Goal: Transaction & Acquisition: Obtain resource

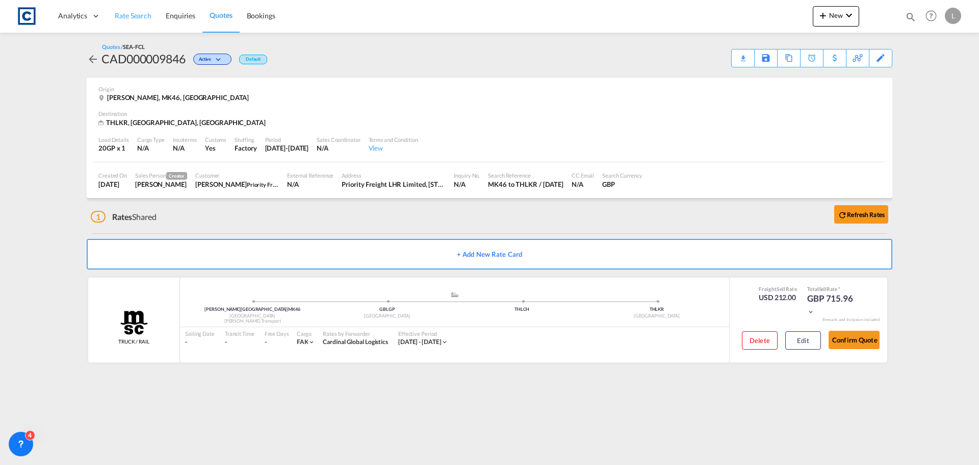
click at [131, 14] on span "Rate Search" at bounding box center [133, 15] width 37 height 9
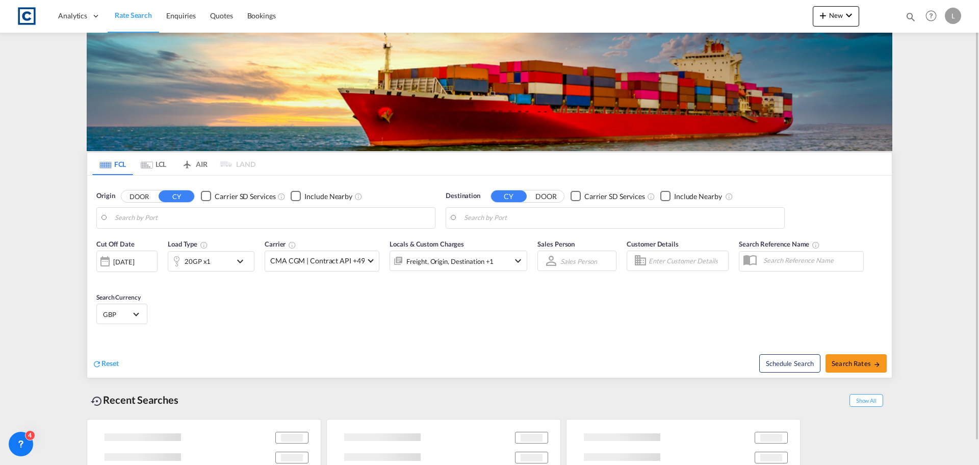
type input "GB-MK46, Milton Keynes"
type input "Lat Krabang, THLKR"
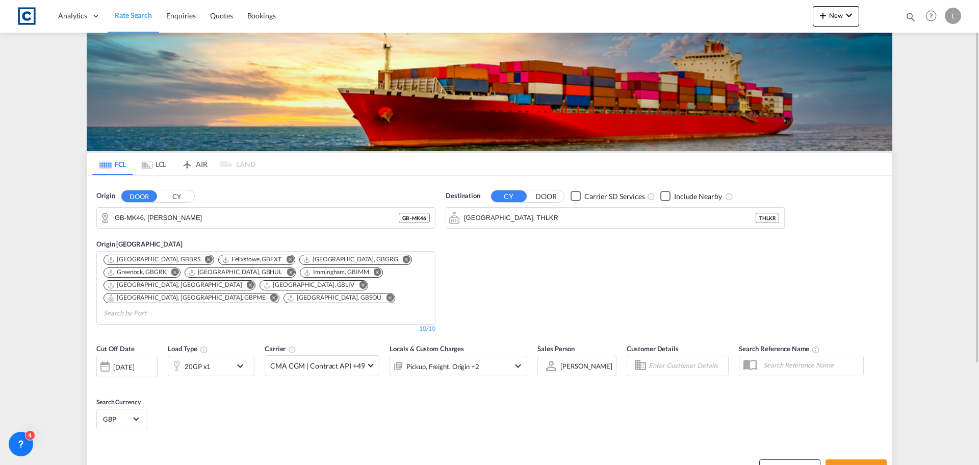
click at [180, 196] on button "CY" at bounding box center [177, 196] width 36 height 12
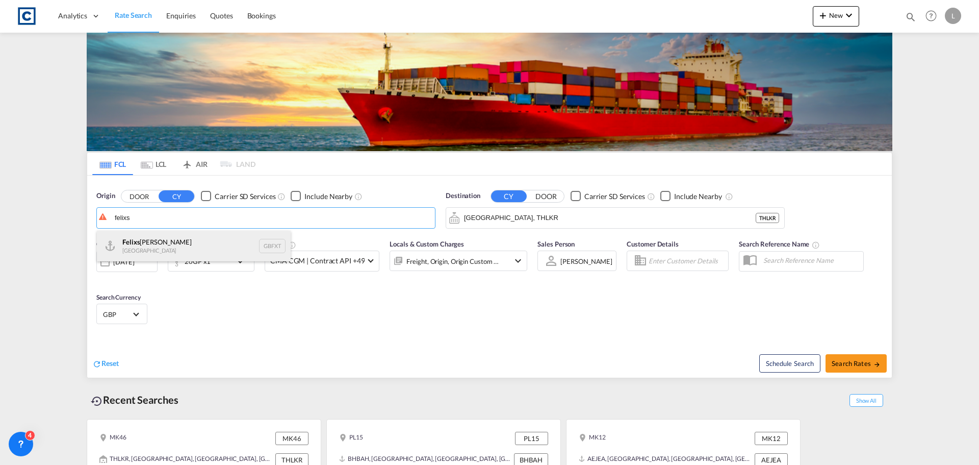
click at [143, 243] on div "Felixs towe United Kingdom GBFXT" at bounding box center [194, 246] width 194 height 31
type input "Felixstowe, GBFXT"
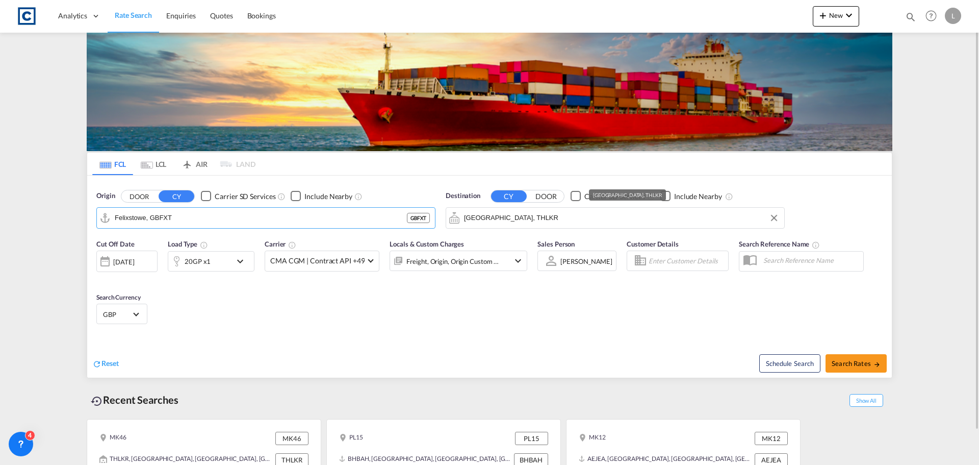
click at [543, 217] on input "Lat Krabang, THLKR" at bounding box center [621, 217] width 315 height 15
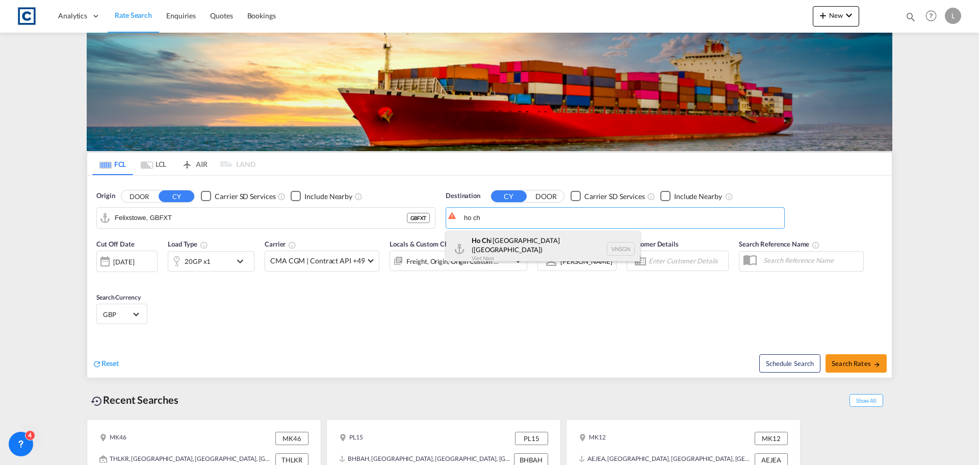
click at [490, 241] on div "Ho Ch i Minh City (Saigon) Viet Nam VNSGN" at bounding box center [543, 249] width 194 height 37
type input "Ho Chi Minh City (Saigon), VNSGN"
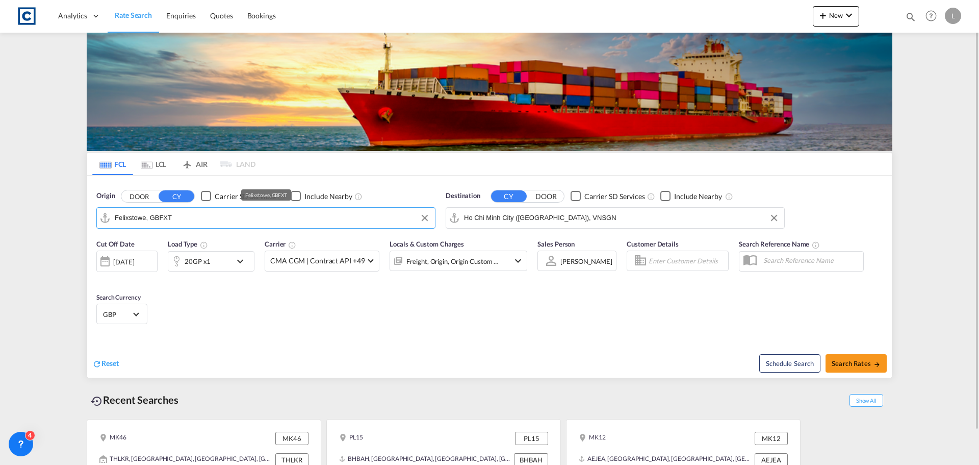
click at [196, 217] on input "Felixstowe, GBFXT" at bounding box center [272, 217] width 315 height 15
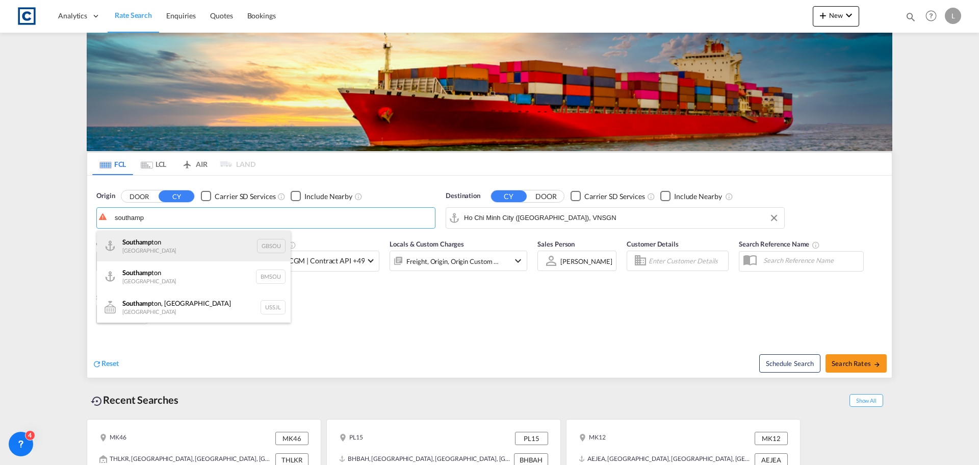
click at [154, 248] on div "Southamp ton United Kingdom GBSOU" at bounding box center [194, 246] width 194 height 31
type input "[GEOGRAPHIC_DATA], GBSOU"
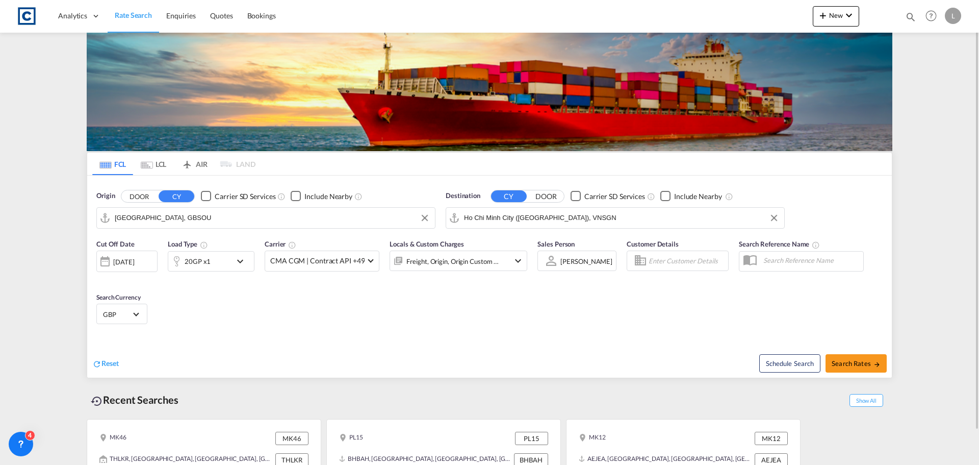
click at [209, 257] on div "20GP x1" at bounding box center [198, 261] width 26 height 14
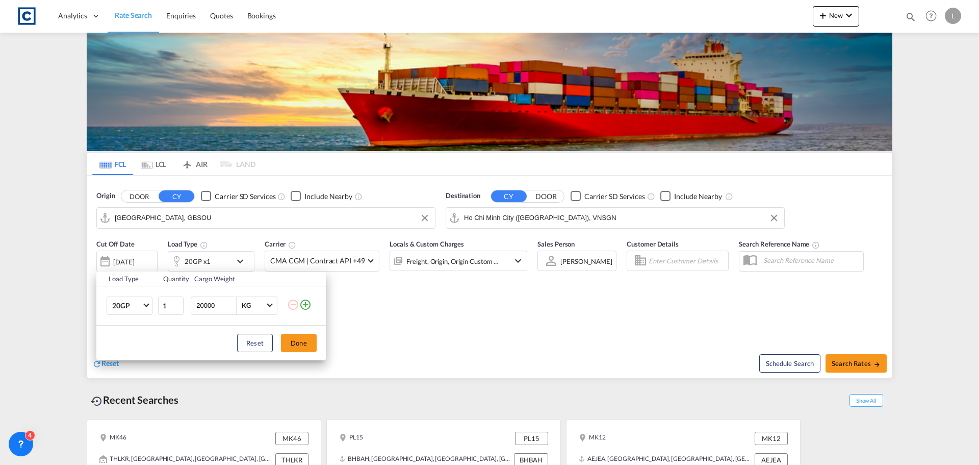
click at [306, 305] on md-icon "icon-plus-circle-outline" at bounding box center [305, 304] width 12 height 12
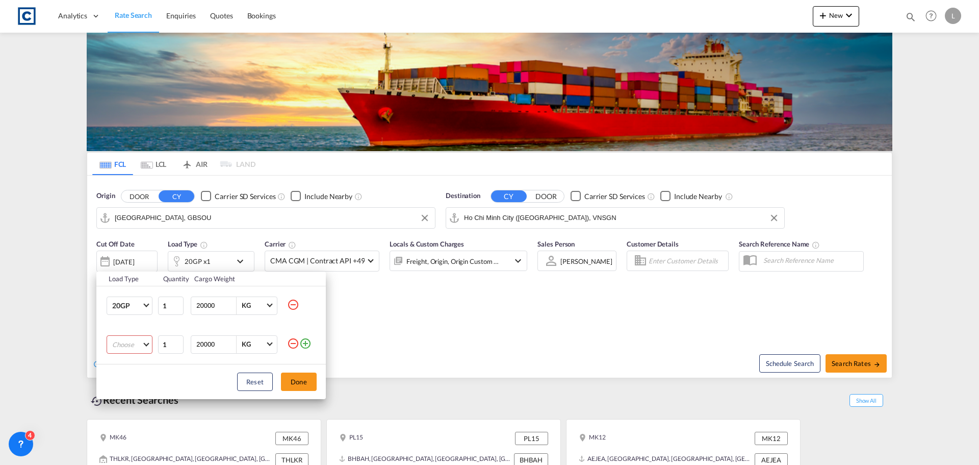
click at [125, 340] on md-select "Choose 20GP 40GP 40HC 45HC 20RE 40RE 40HR 20OT 40OT 20FR 40FR 40NR 20NR 45S 20T…" at bounding box center [130, 344] width 46 height 18
click at [117, 389] on div "40HC" at bounding box center [121, 390] width 18 height 9
click at [307, 378] on button "Done" at bounding box center [299, 381] width 36 height 18
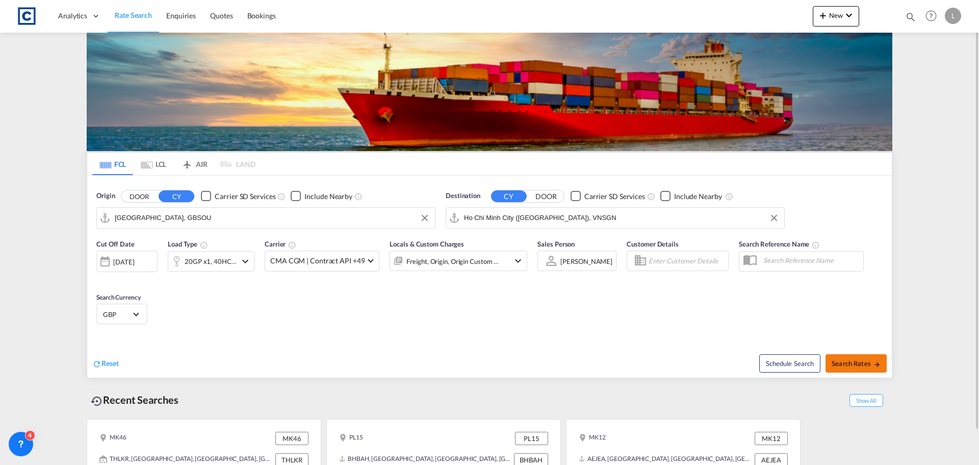
click at [862, 358] on button "Search Rates" at bounding box center [856, 363] width 61 height 18
type input "GBSOU to VNSGN / 23 Sep 2025"
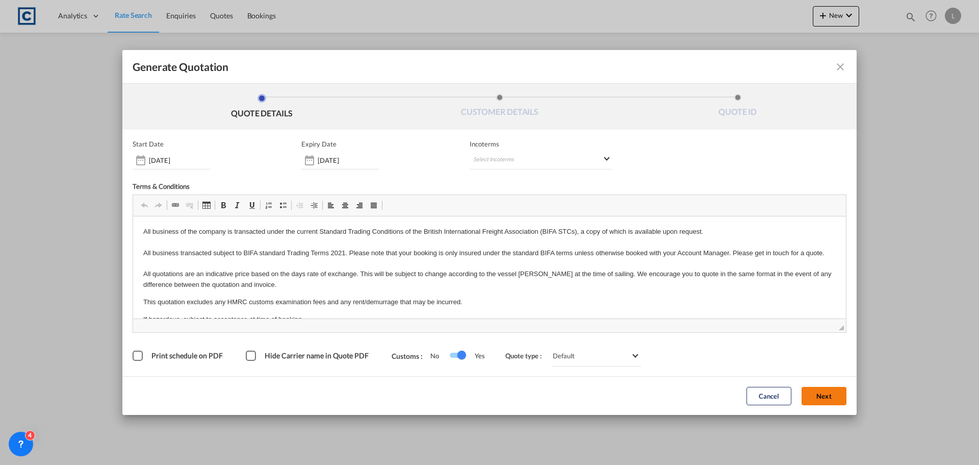
click at [815, 391] on button "Next" at bounding box center [824, 396] width 45 height 18
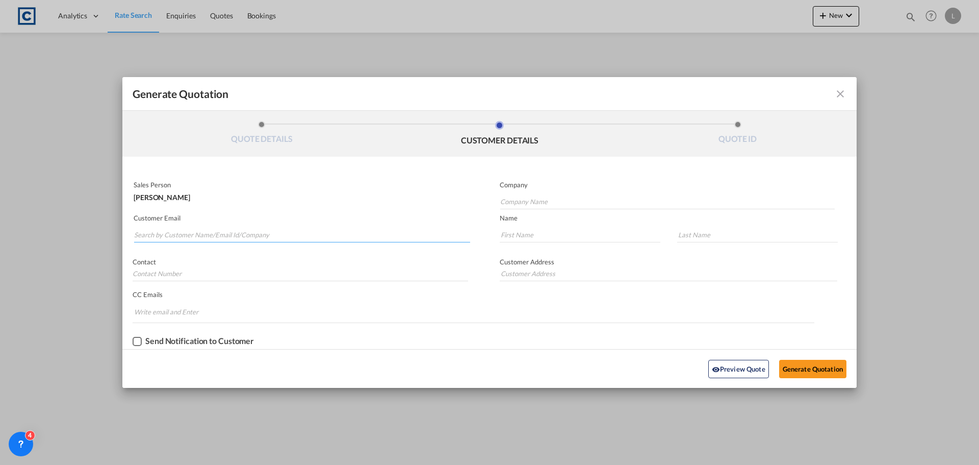
drag, startPoint x: 134, startPoint y: 233, endPoint x: 146, endPoint y: 232, distance: 11.7
click at [134, 233] on input "Search by Customer Name/Email Id/Company" at bounding box center [302, 234] width 336 height 15
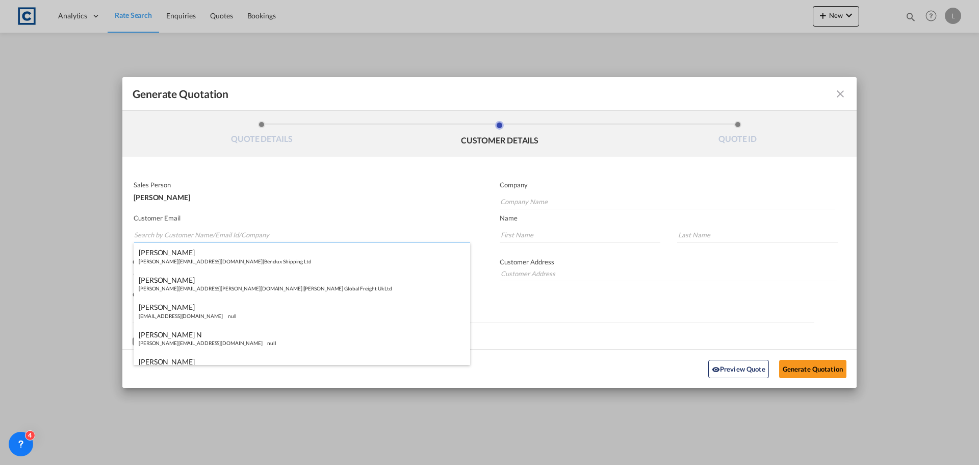
paste input "Exports <exports@simfreight.com>"
drag, startPoint x: 160, startPoint y: 237, endPoint x: 164, endPoint y: 211, distance: 26.8
click at [160, 233] on input "Exports <exports@simfreight.com>" at bounding box center [302, 234] width 336 height 15
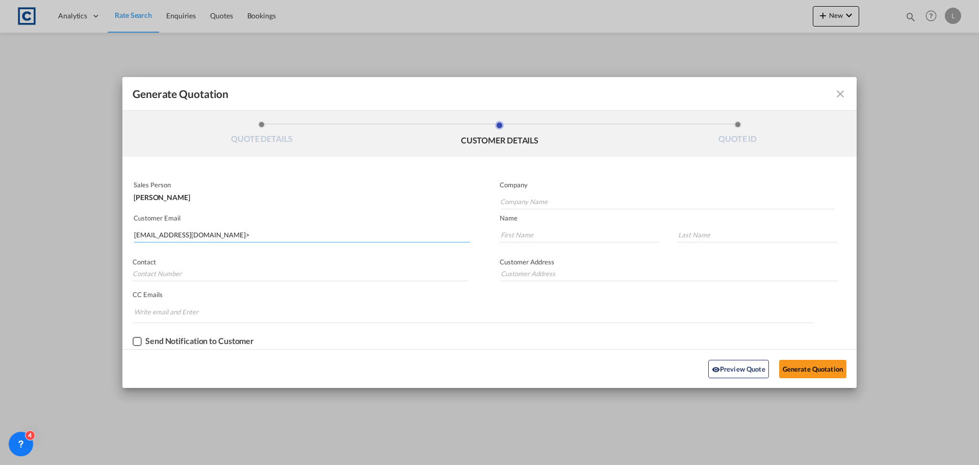
click at [244, 237] on input "exports@simfreight.com>" at bounding box center [302, 234] width 336 height 15
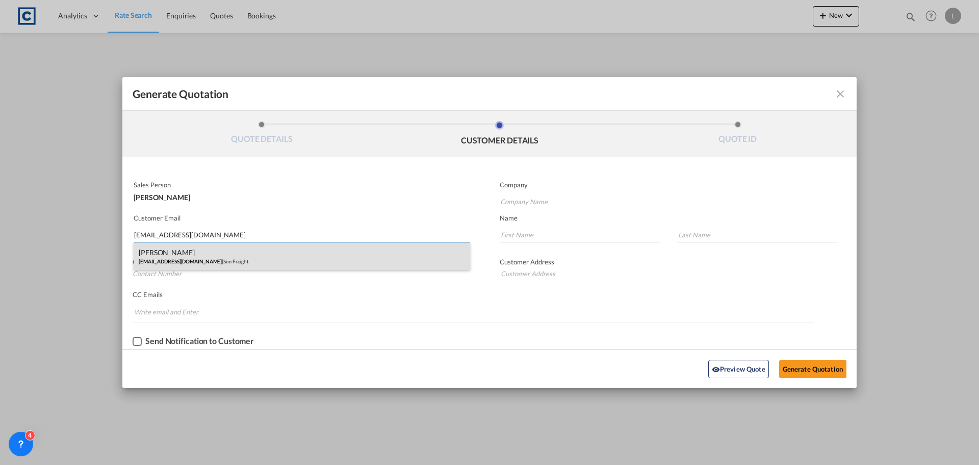
type input "exports@simfreight.com"
click at [178, 254] on div "Francesca Haiphong exports@simfreight.com | Sim Freight" at bounding box center [302, 256] width 337 height 28
type input "Sim Freight"
type input "Francesca"
type input "Haiphong"
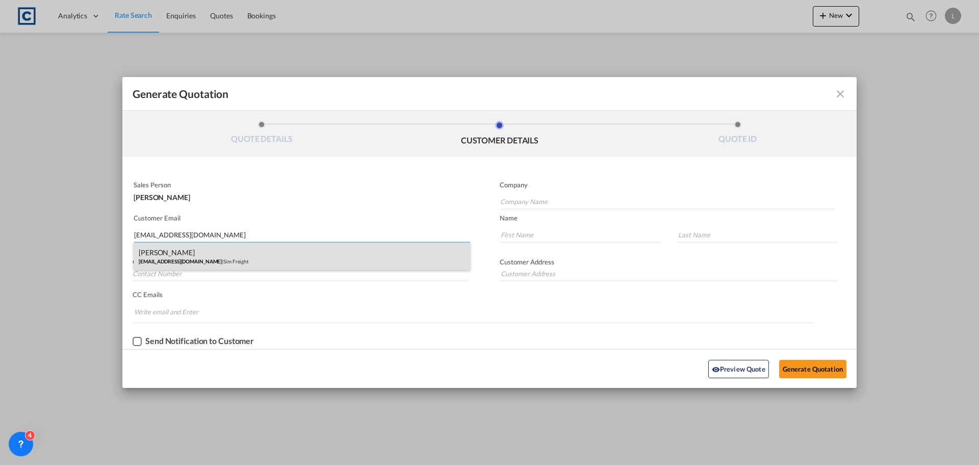
type input "0203 137 1093"
type input "Unit 2B, Polar Park, West Drayton UB7 0DG, United Kingdom"
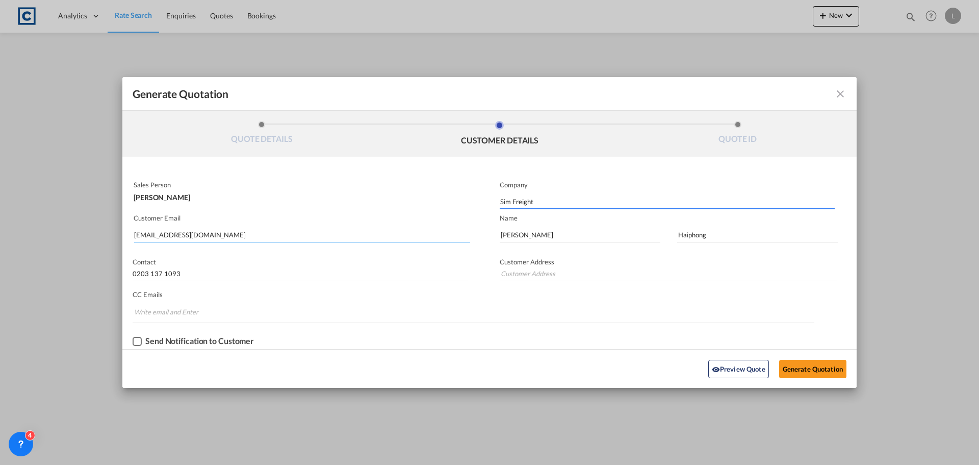
type input "Unit 2B, Polar Park, West Drayton UB7 0DG, United Kingdom"
click at [804, 363] on button "Generate Quotation" at bounding box center [812, 369] width 67 height 18
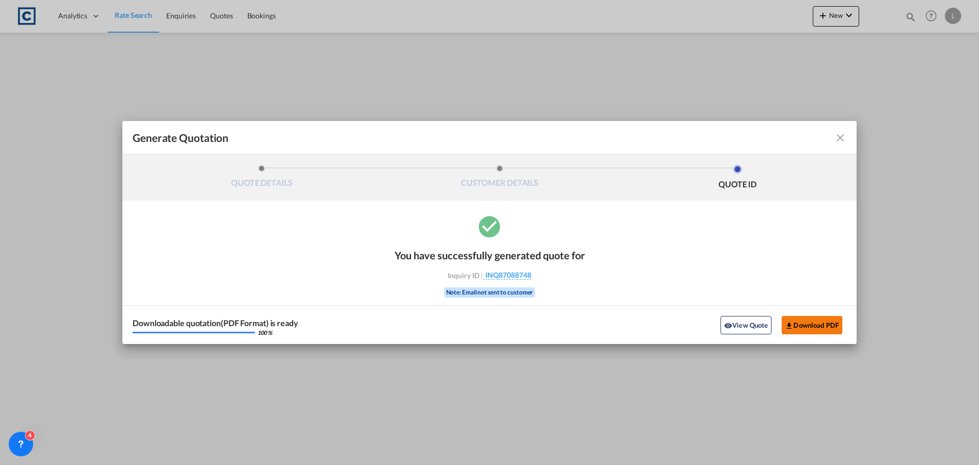
click at [809, 324] on button "Download PDF" at bounding box center [812, 325] width 61 height 18
click at [840, 135] on md-icon "icon-close fg-AAA8AD cursor m-0" at bounding box center [841, 138] width 12 height 12
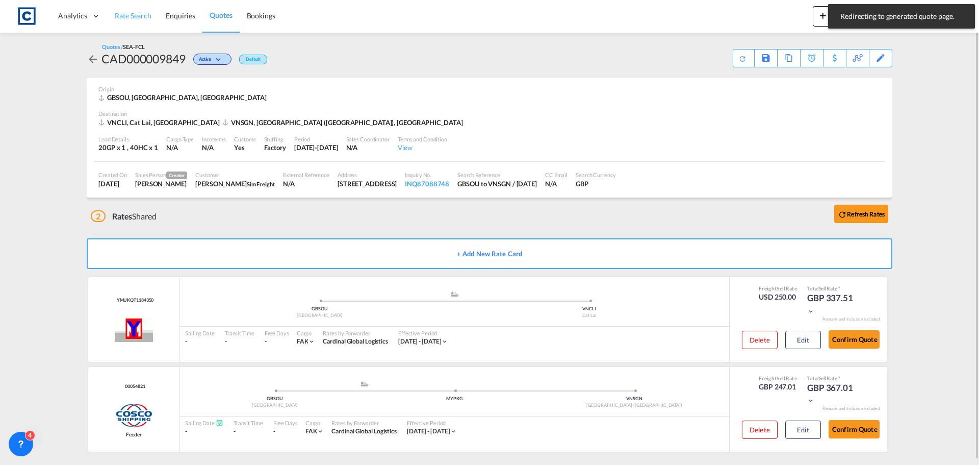
click at [128, 14] on span "Rate Search" at bounding box center [133, 15] width 37 height 9
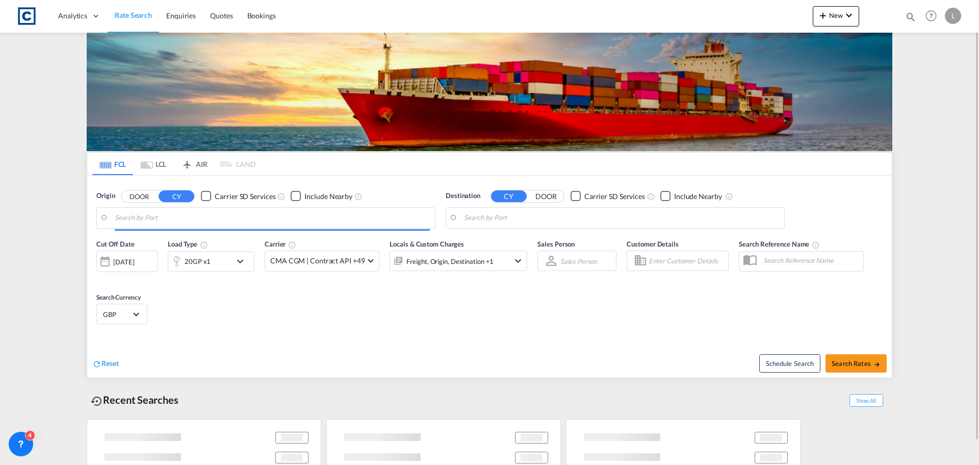
type input "[GEOGRAPHIC_DATA], GBSOU"
type input "Ho Chi Minh City (Saigon), VNSGN"
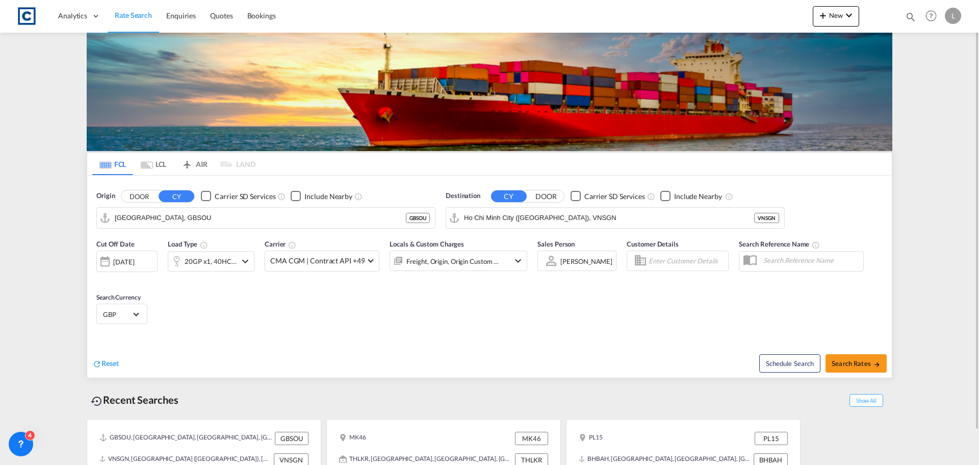
click at [138, 193] on button "DOOR" at bounding box center [139, 196] width 36 height 12
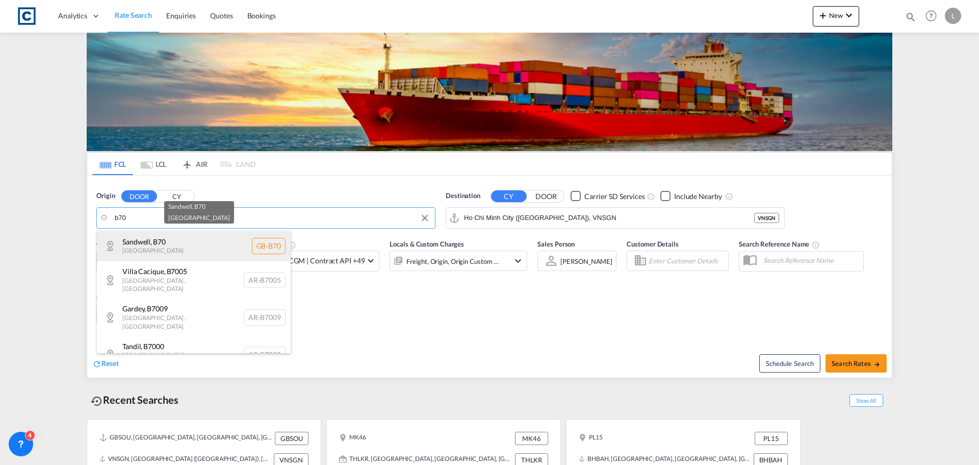
click at [147, 241] on div "Sandwell , B70 United Kingdom GB-B70" at bounding box center [194, 246] width 194 height 31
type input "GB-B70, Sandwell"
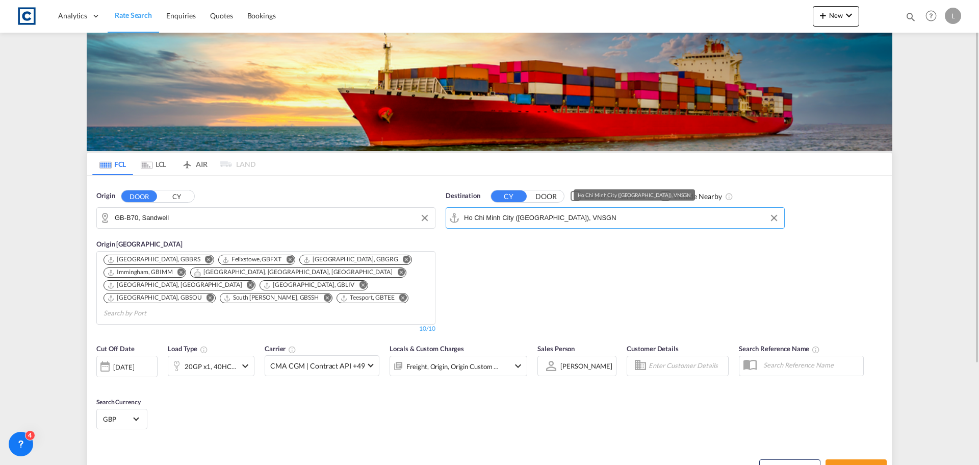
click at [599, 216] on input "Ho Chi Minh City (Saigon), VNSGN" at bounding box center [621, 217] width 315 height 15
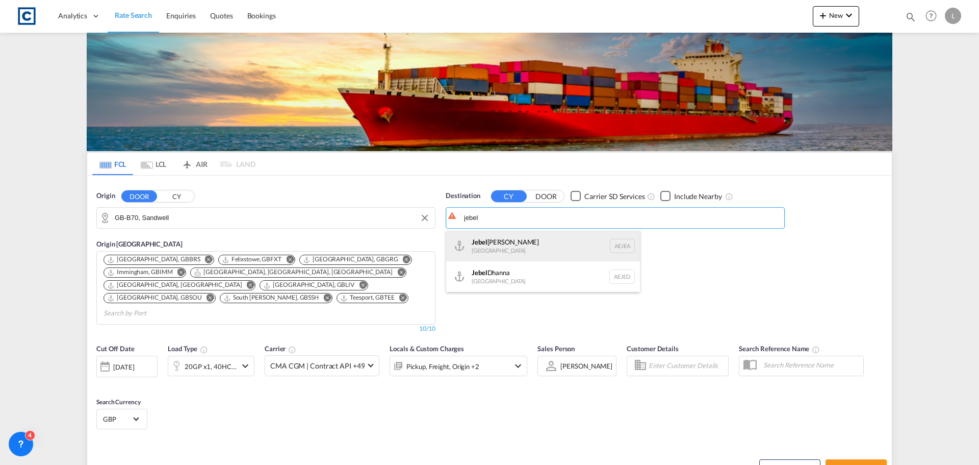
click at [510, 249] on div "Jebel Ali United Arab Emirates AEJEA" at bounding box center [543, 246] width 194 height 31
type input "Jebel Ali, AEJEA"
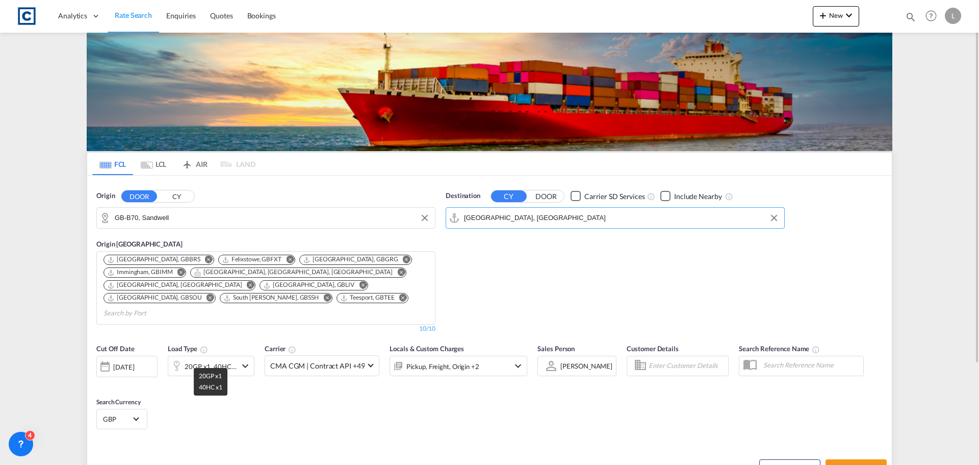
click at [221, 359] on div "20GP x1, 40HC x1" at bounding box center [211, 366] width 52 height 14
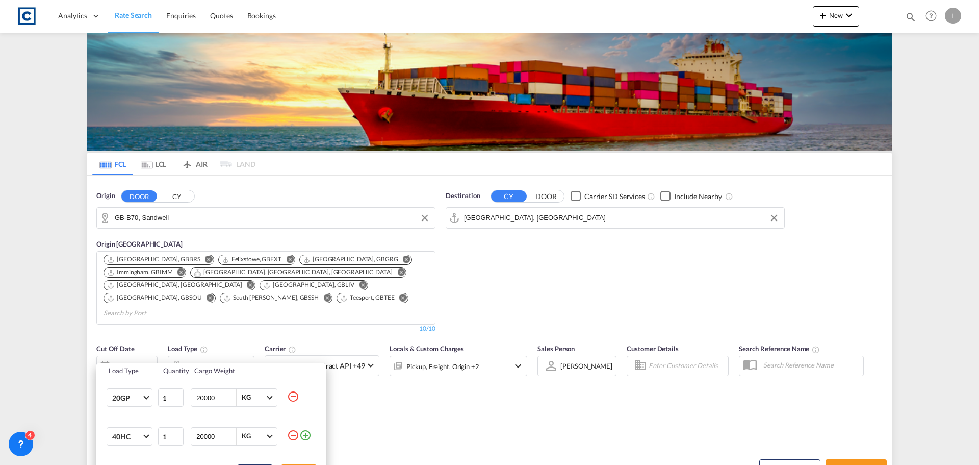
click at [293, 397] on md-icon "icon-minus-circle-outline" at bounding box center [293, 396] width 12 height 12
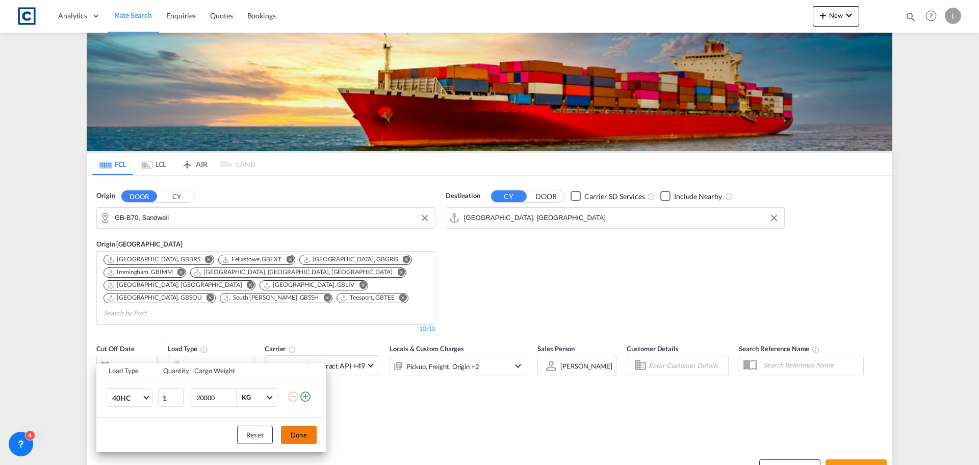
click at [305, 436] on button "Done" at bounding box center [299, 434] width 36 height 18
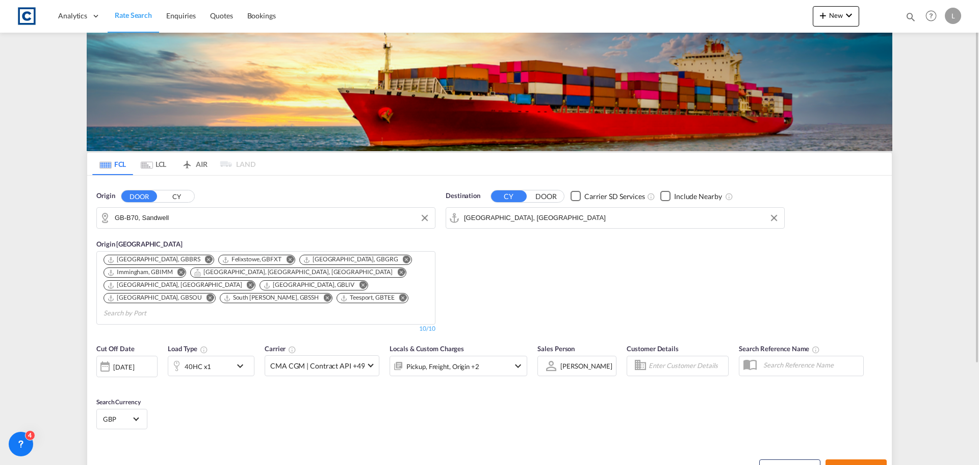
click at [866, 464] on span "Search Rates" at bounding box center [856, 468] width 49 height 8
type input "B70 to AEJEA / 23 Sep 2025"
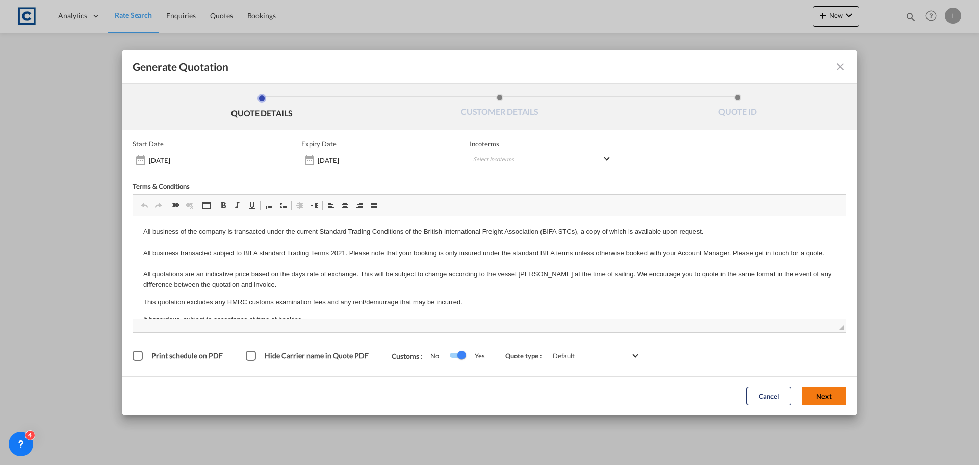
click at [829, 396] on button "Next" at bounding box center [824, 396] width 45 height 18
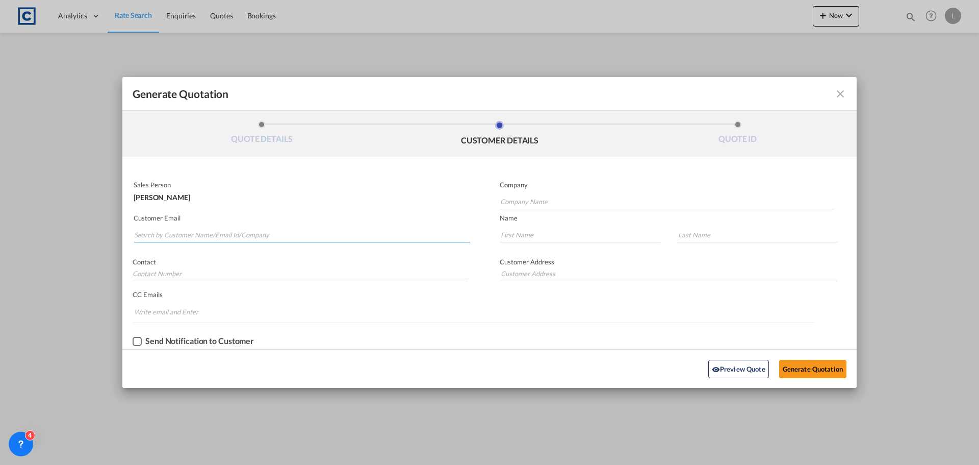
click at [157, 232] on input "Search by Customer Name/Email Id/Company" at bounding box center [302, 234] width 336 height 15
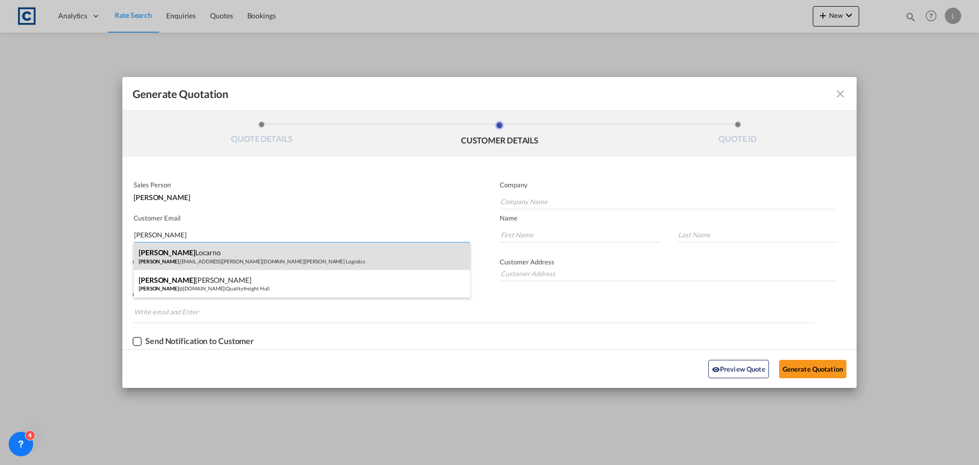
type input "andrea"
click at [158, 253] on div "Andrea Locarno Andrea .Locarno@gruber-logistics.com | Gruber Logisitcs" at bounding box center [302, 256] width 337 height 28
type input "Gruber Logisitcs"
type input "Andrea.Locarno@gruber-logistics.com"
type input "Andrea"
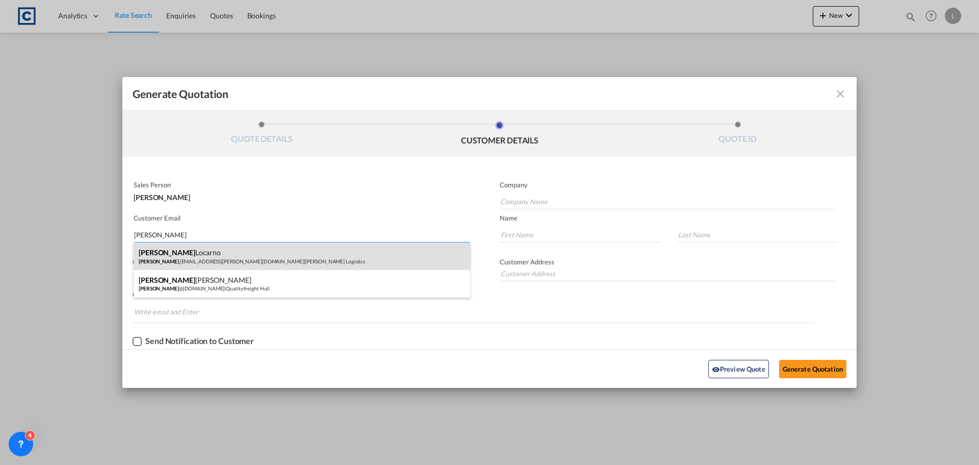
type input "Locarno"
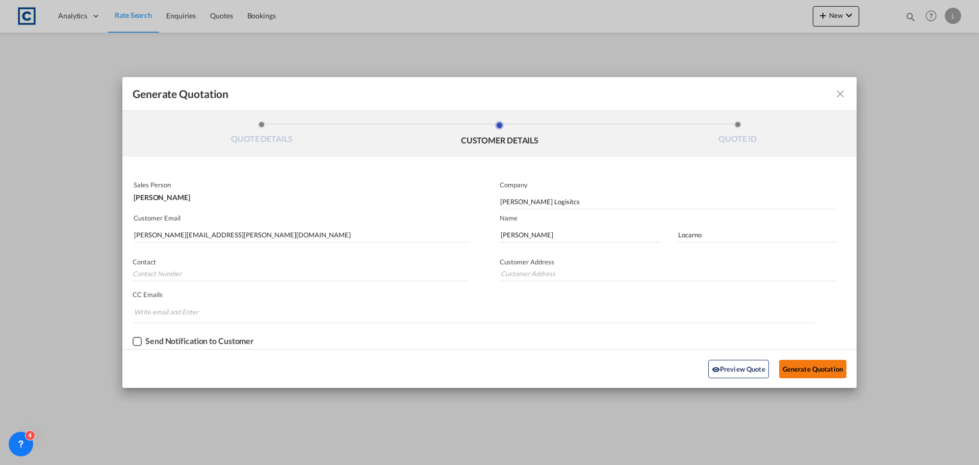
click at [815, 367] on button "Generate Quotation" at bounding box center [812, 369] width 67 height 18
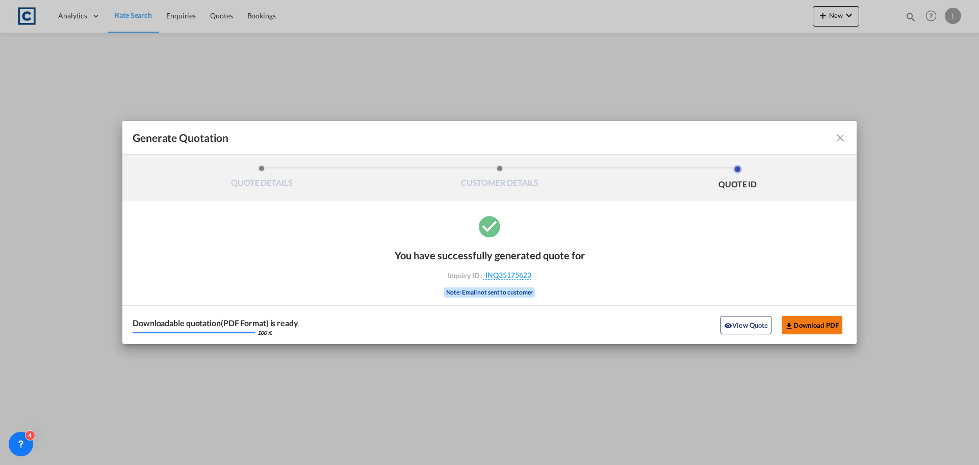
click at [806, 325] on button "Download PDF" at bounding box center [812, 325] width 61 height 18
click at [842, 137] on md-icon "icon-close fg-AAA8AD cursor m-0" at bounding box center [841, 138] width 12 height 12
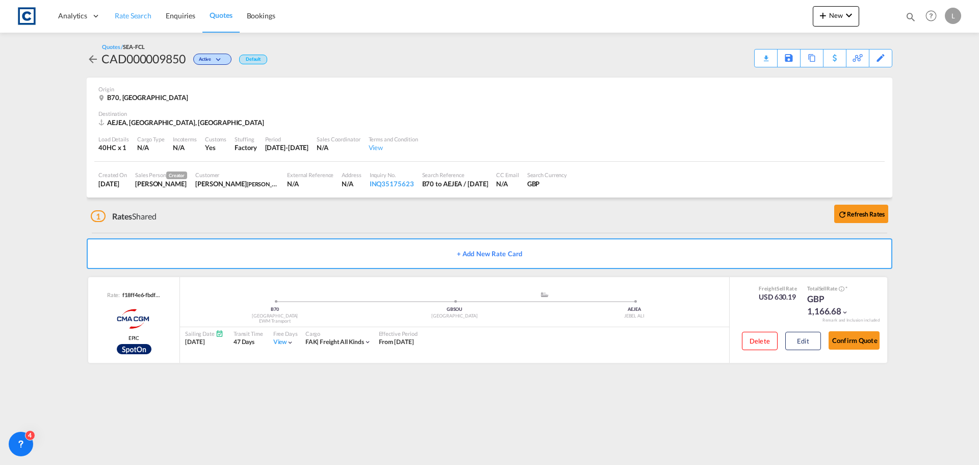
click at [125, 12] on span "Rate Search" at bounding box center [133, 15] width 37 height 9
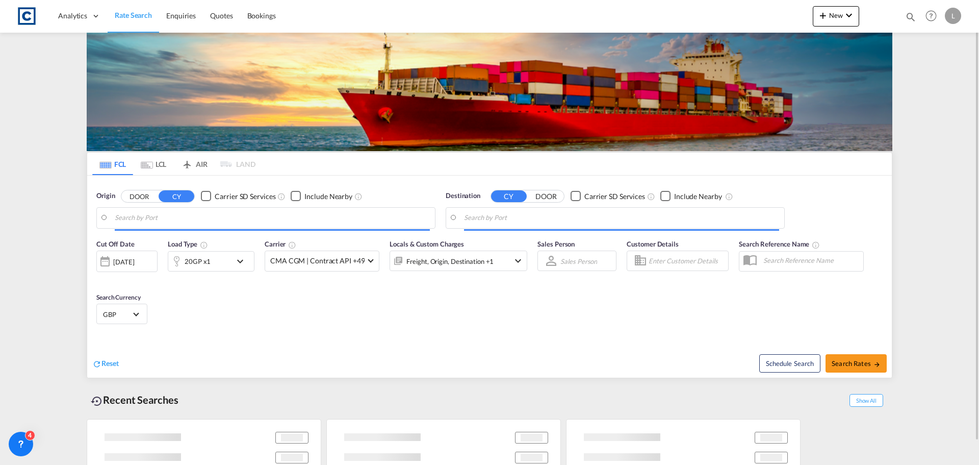
type input "GB-NW10, Brent"
type input "Jebel Ali, AEJEA"
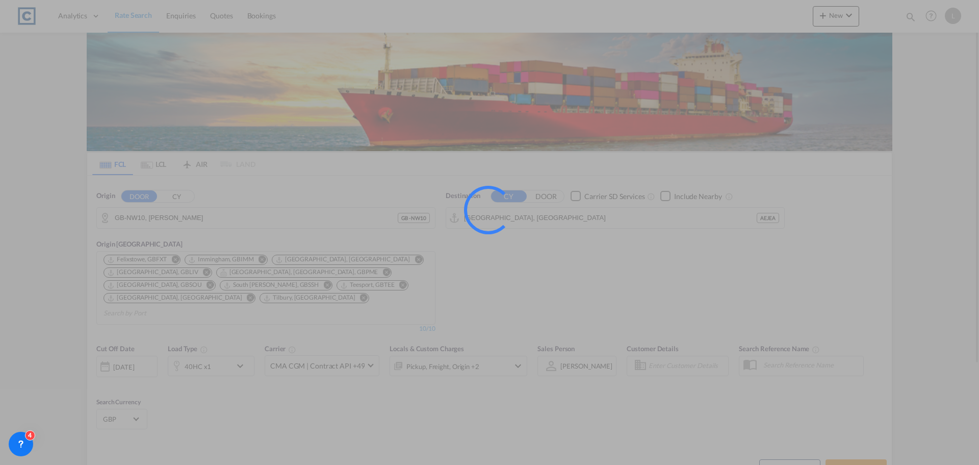
click at [162, 217] on div at bounding box center [489, 232] width 979 height 465
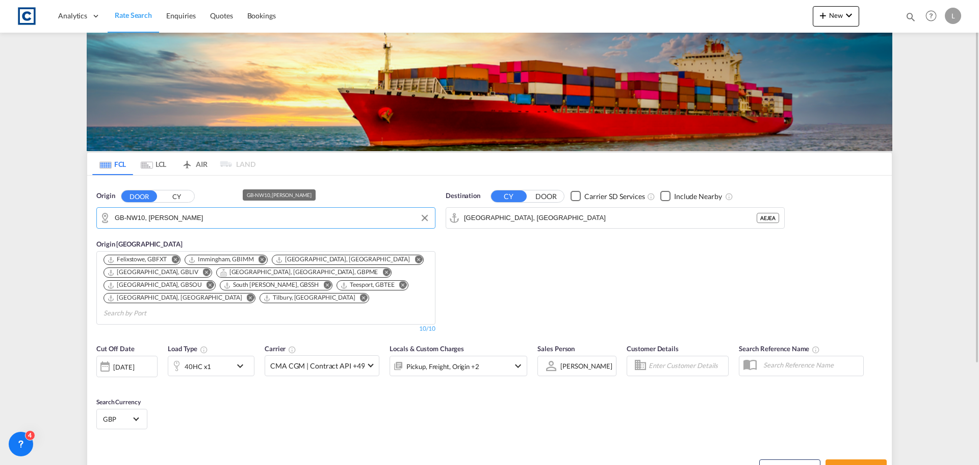
click at [174, 216] on input "GB-NW10, Brent" at bounding box center [272, 217] width 315 height 15
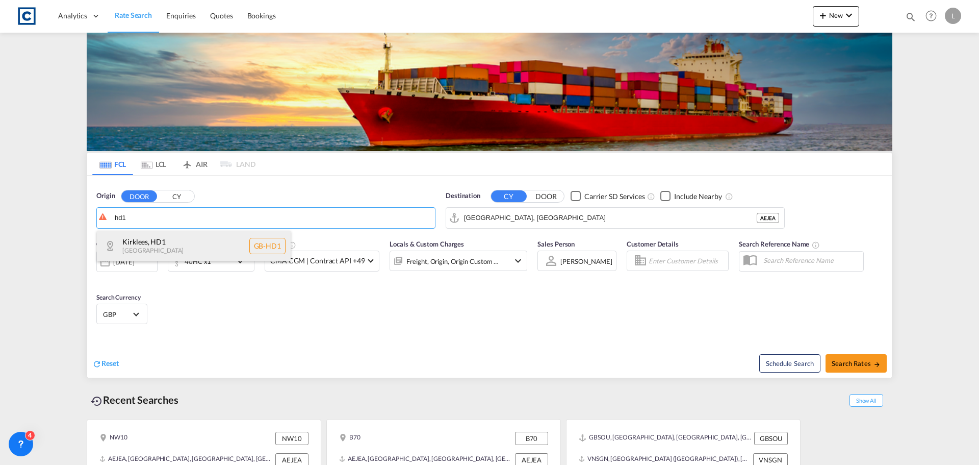
click at [164, 246] on div "Kirklees , HD1 United Kingdom GB-HD1" at bounding box center [194, 246] width 194 height 31
type input "GB-HD1, Kirklees"
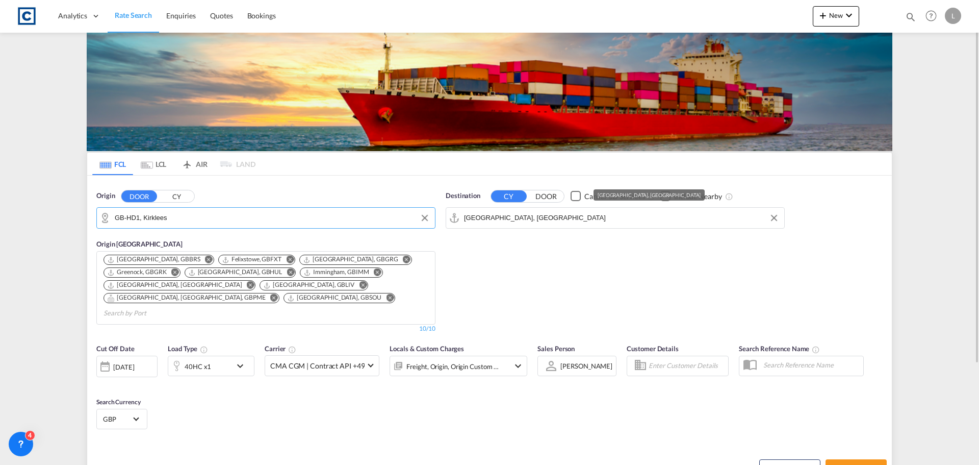
click at [533, 218] on input "Jebel Ali, AEJEA" at bounding box center [621, 217] width 315 height 15
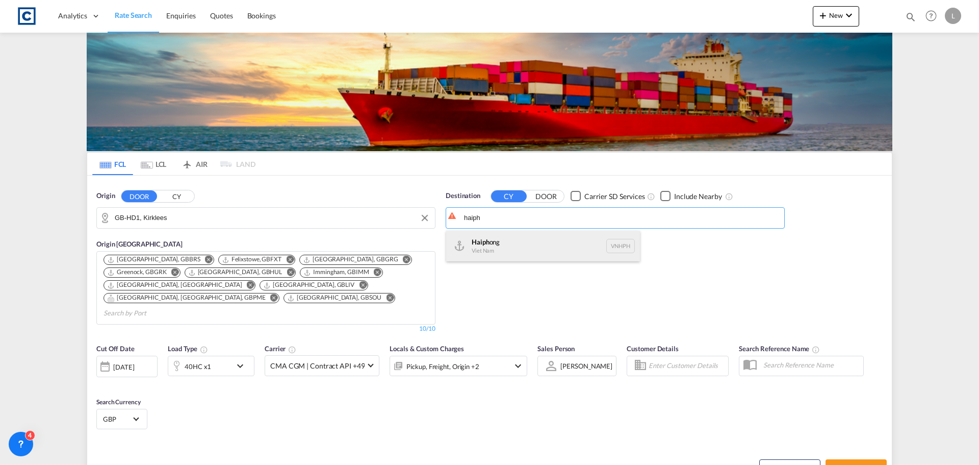
click at [486, 245] on div "Haiph ong Viet Nam VNHPH" at bounding box center [543, 246] width 194 height 31
type input "Haiphong, VNHPH"
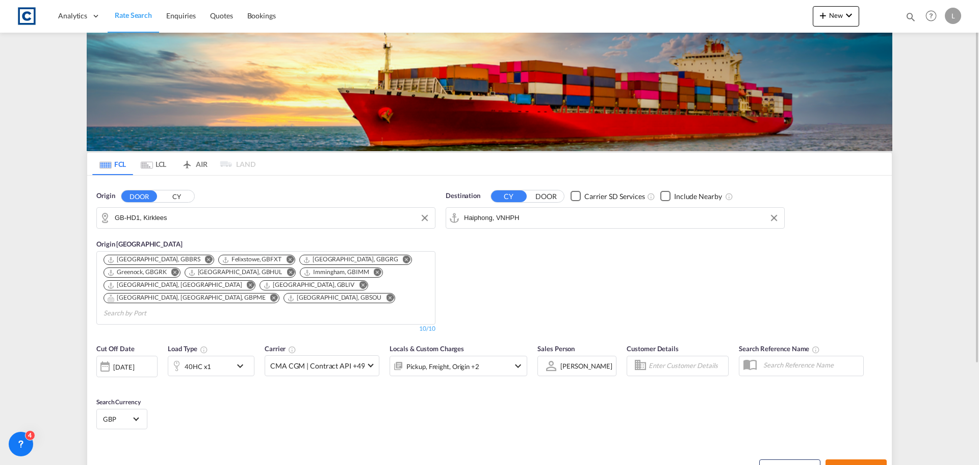
click at [854, 464] on span "Search Rates" at bounding box center [856, 468] width 49 height 8
type input "HD1 to VNHPH / 23 Sep 2025"
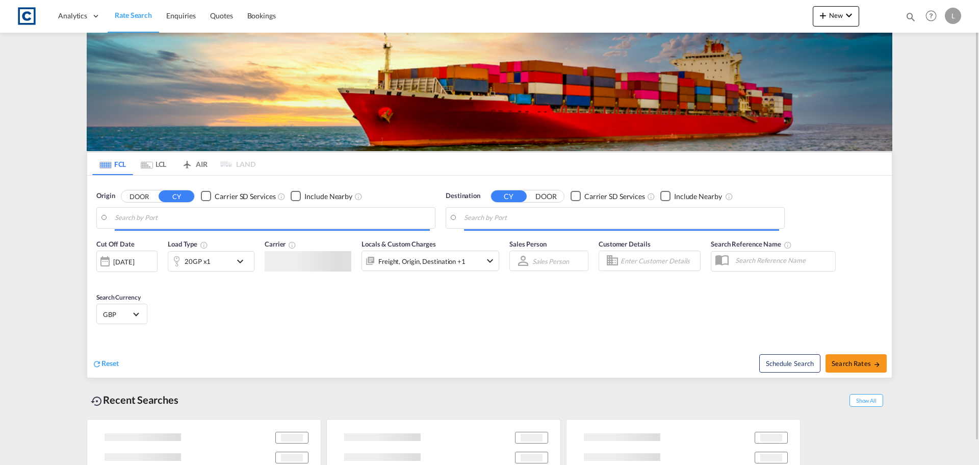
type input "GB-B70, Sandwell"
type input "[GEOGRAPHIC_DATA], [GEOGRAPHIC_DATA]"
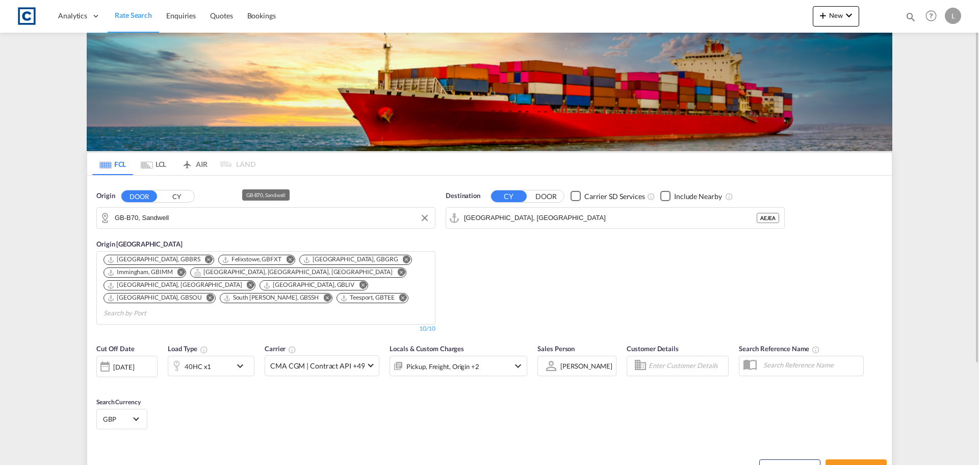
click at [192, 214] on input "GB-B70, Sandwell" at bounding box center [272, 217] width 315 height 15
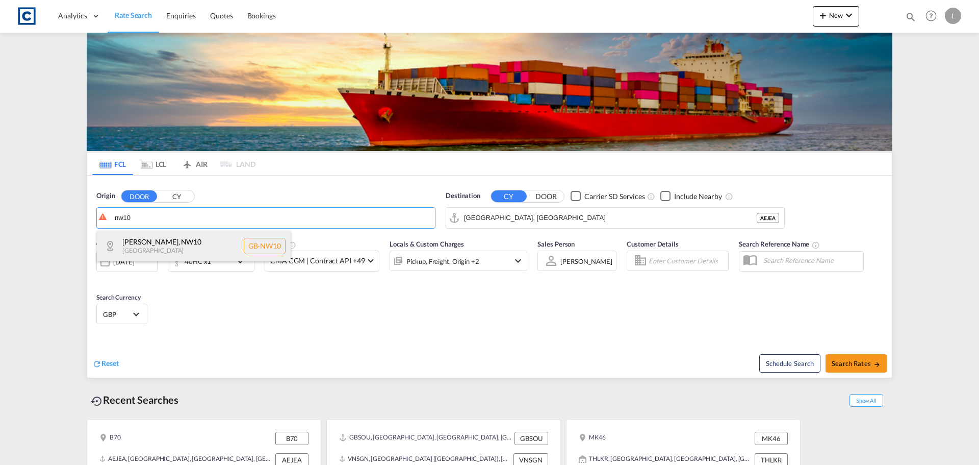
click at [158, 247] on div "[PERSON_NAME] , NW10 [GEOGRAPHIC_DATA] [GEOGRAPHIC_DATA]-NW10" at bounding box center [194, 246] width 194 height 31
type input "GB-NW10, [PERSON_NAME]"
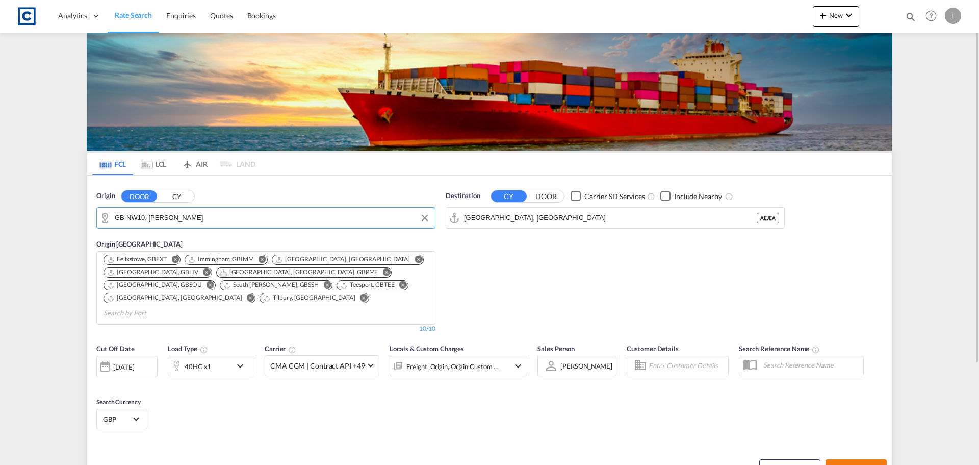
click at [848, 464] on span "Search Rates" at bounding box center [856, 468] width 49 height 8
type input "NW10 to AEJEA / [DATE]"
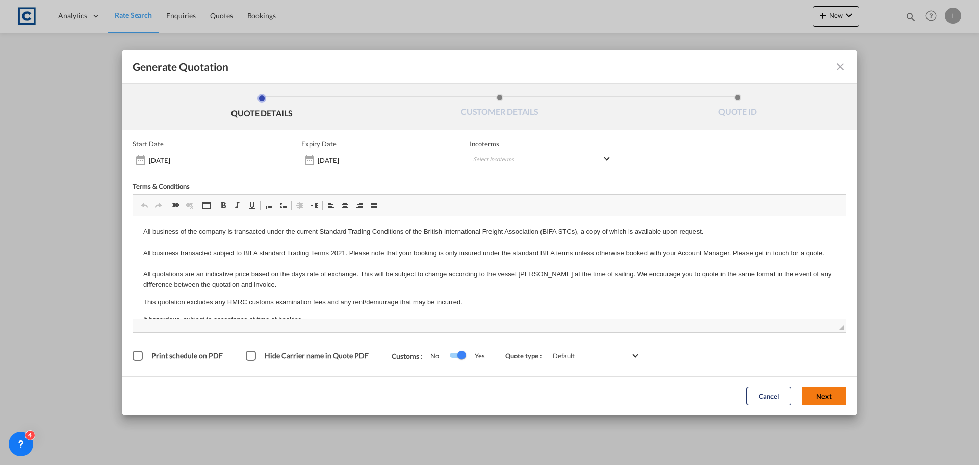
click at [823, 398] on button "Next" at bounding box center [824, 396] width 45 height 18
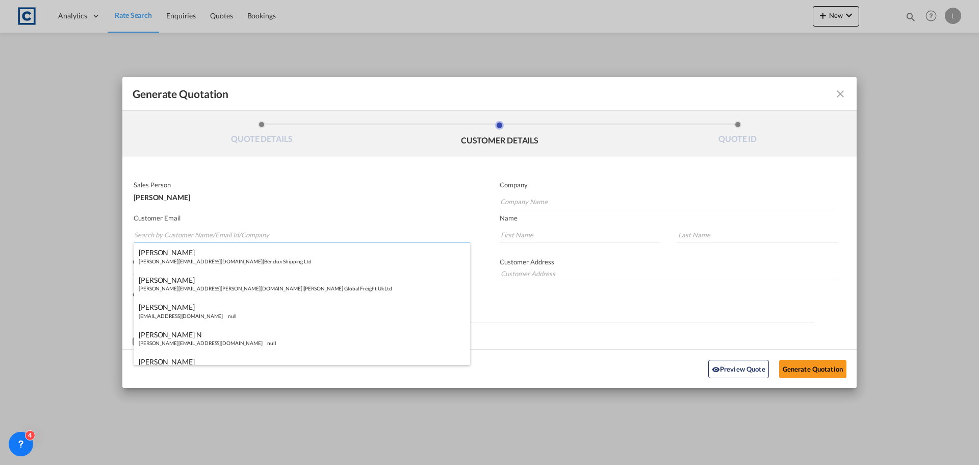
paste input "Lucy <lucy@impactexpress.co.uk>"
drag, startPoint x: 150, startPoint y: 236, endPoint x: 154, endPoint y: 225, distance: 11.5
click at [152, 235] on input "Lucy <lucy@impactexpress.co.uk>" at bounding box center [302, 234] width 336 height 15
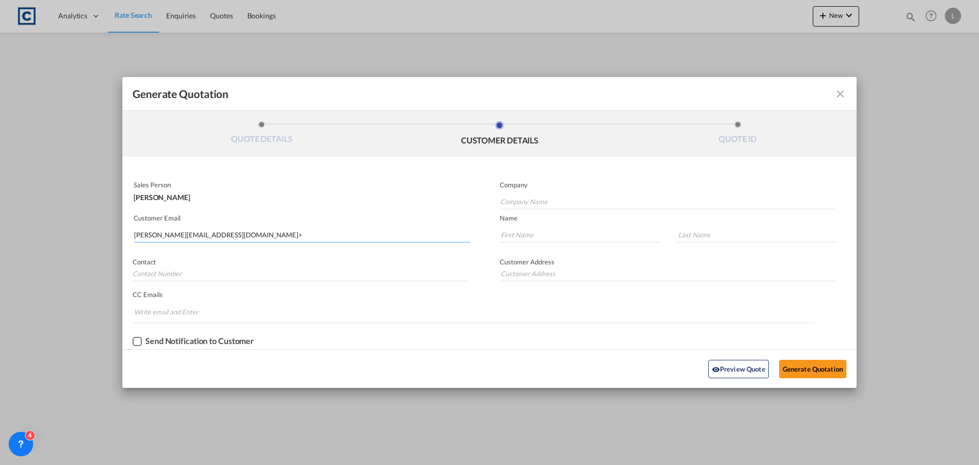
click at [232, 234] on input "lucy@impactexpress.co.uk>" at bounding box center [302, 234] width 336 height 15
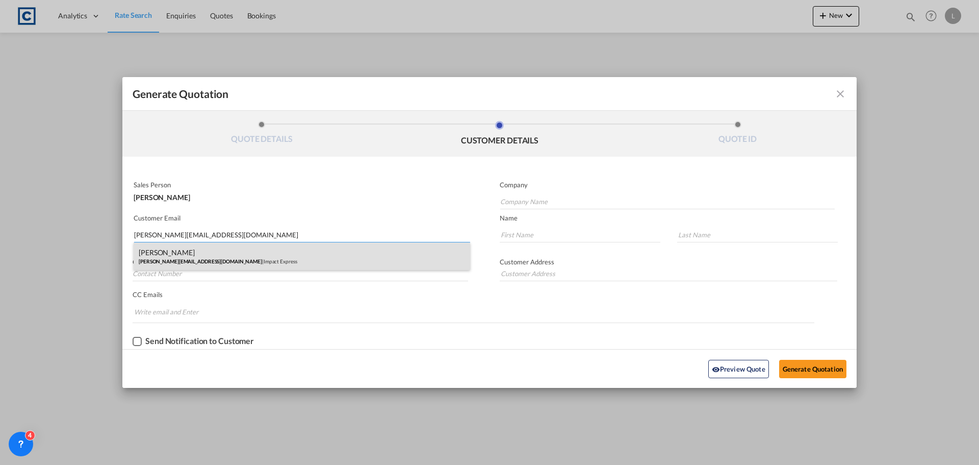
type input "lucy@impactexpress.co.uk"
click at [171, 248] on div "Lucy Curtis lucy@impactexpress.co.uk | Impact Express" at bounding box center [302, 256] width 337 height 28
type input "Impact Express"
type input "Lucy"
type input "Curtis"
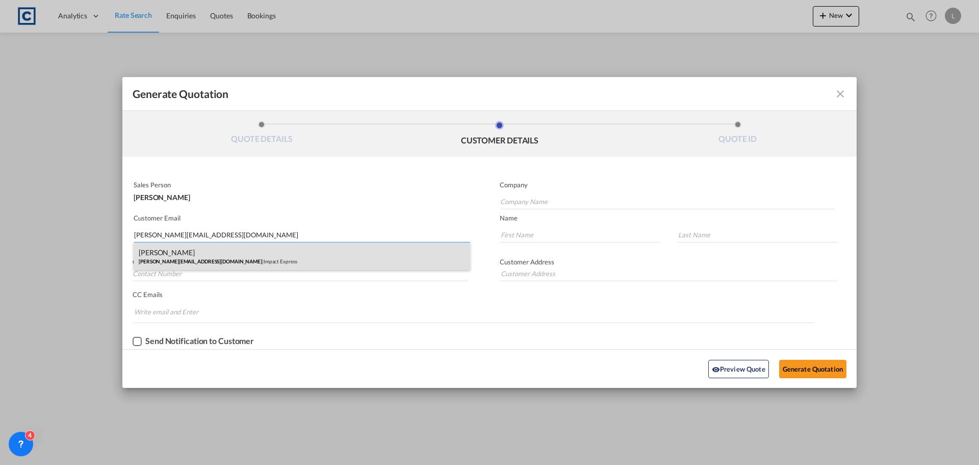
type input "01753683700"
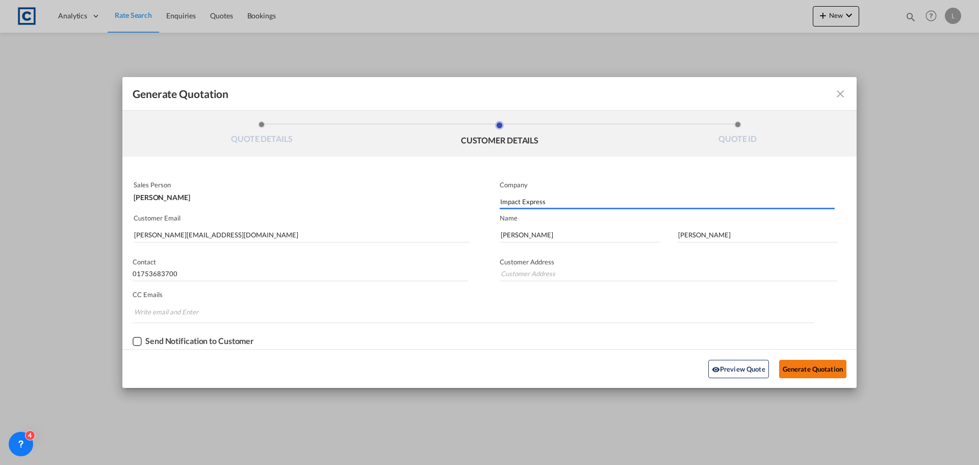
click at [804, 368] on button "Generate Quotation" at bounding box center [812, 369] width 67 height 18
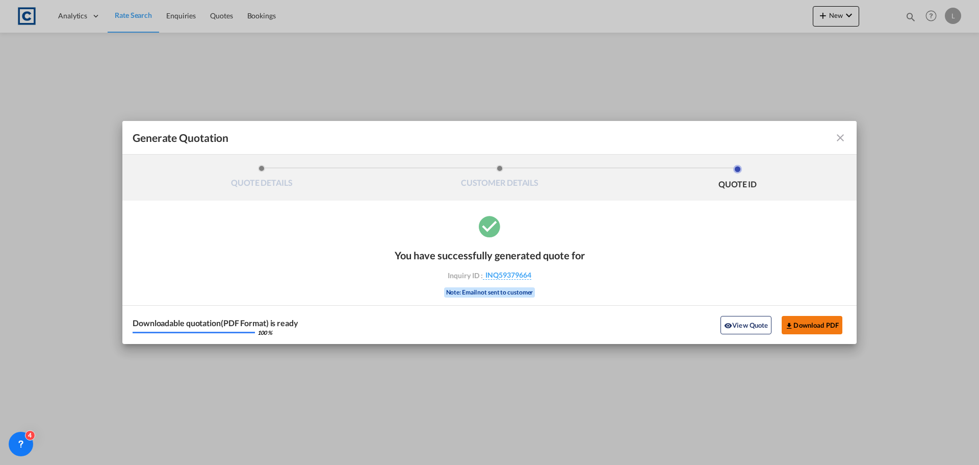
click at [805, 322] on button "Download PDF" at bounding box center [812, 325] width 61 height 18
click at [844, 139] on md-icon "icon-close fg-AAA8AD cursor m-0" at bounding box center [841, 138] width 12 height 12
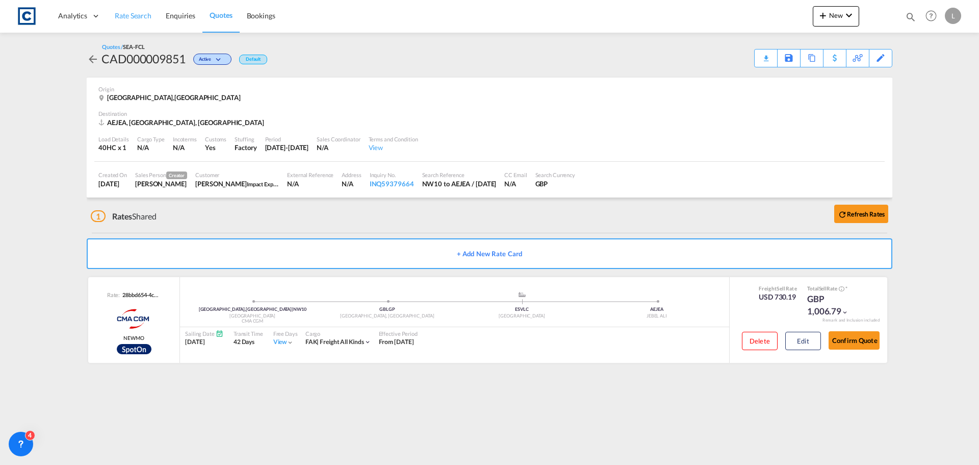
click at [141, 12] on span "Rate Search" at bounding box center [133, 15] width 37 height 9
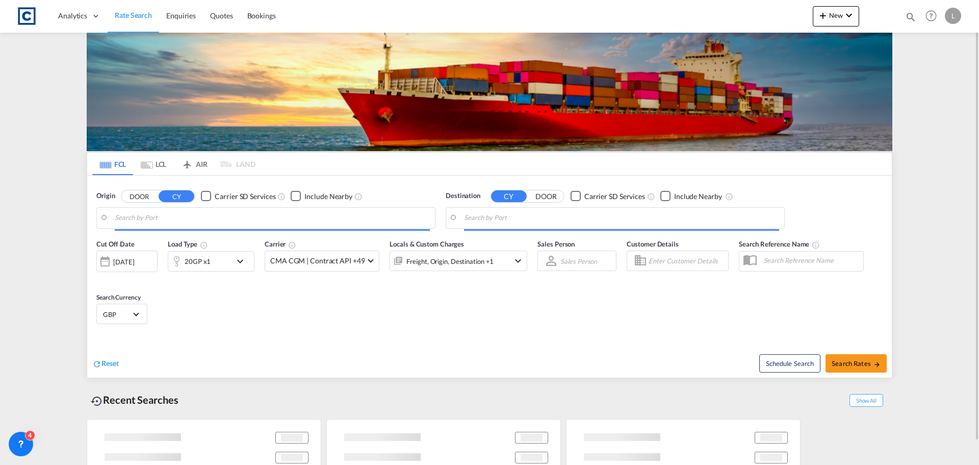
type input "GB-HD1, Kirklees"
type input "Haiphong, VNHPH"
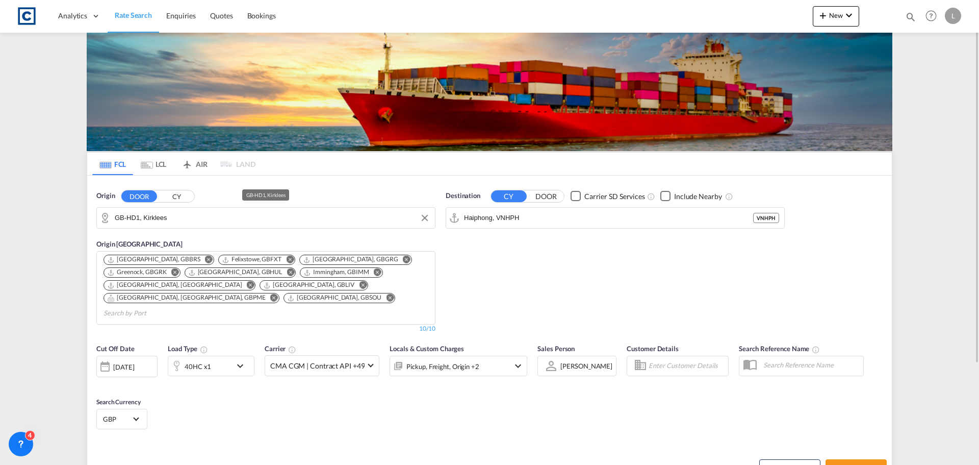
click at [188, 217] on input "GB-HD1, Kirklees" at bounding box center [272, 217] width 315 height 15
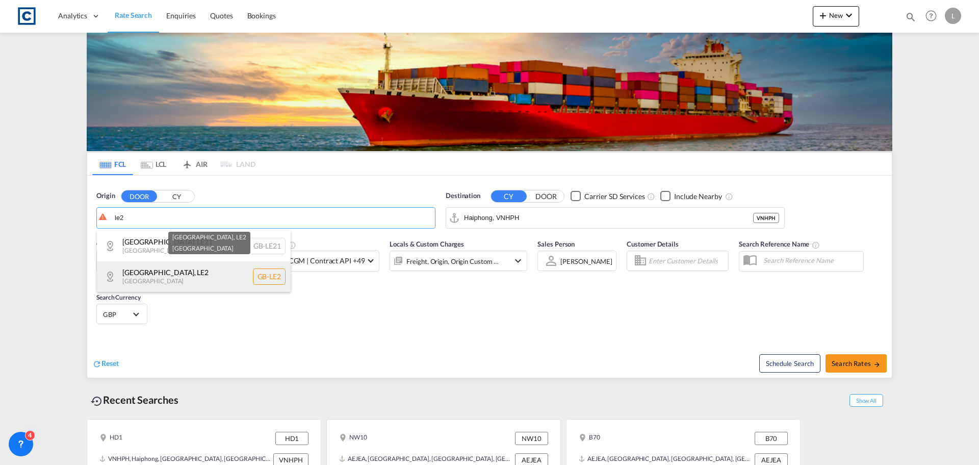
click at [141, 274] on div "Leicester , LE2 United Kingdom GB-LE2" at bounding box center [194, 276] width 194 height 31
type input "GB-LE2, Leicester"
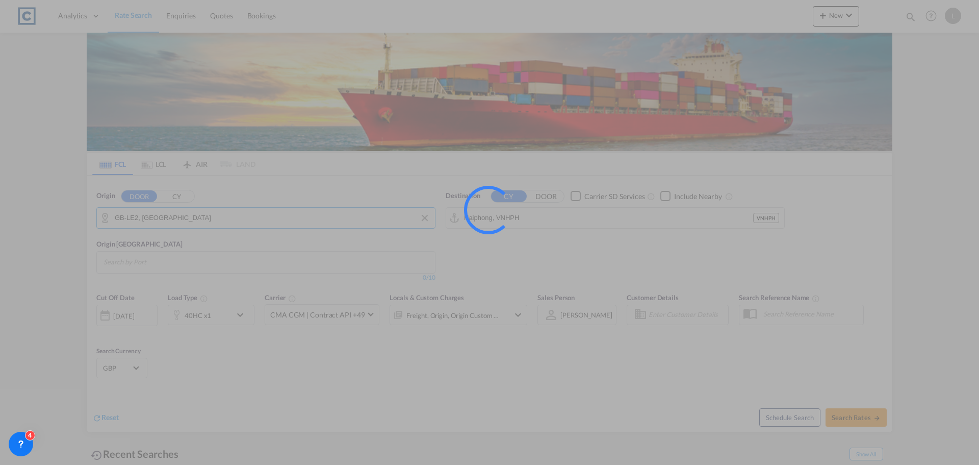
click at [564, 213] on input "Haiphong, VNHPH" at bounding box center [608, 217] width 289 height 15
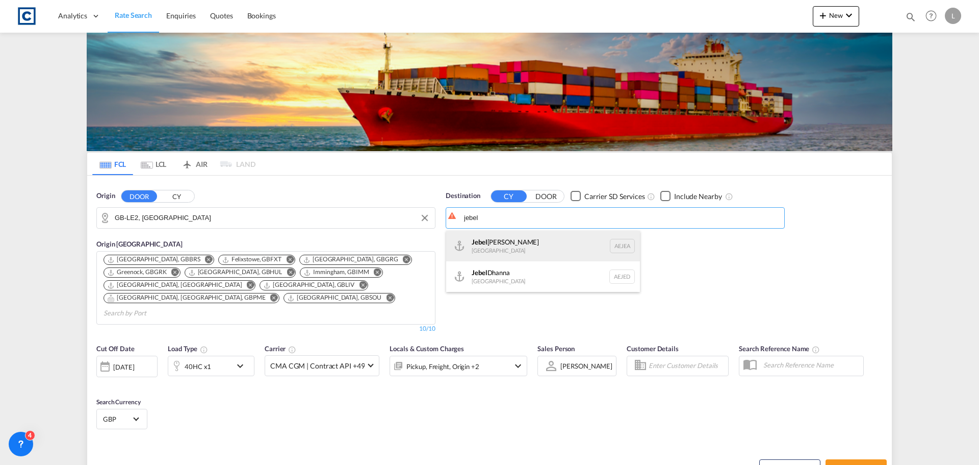
click at [511, 245] on div "Jebel Ali United Arab Emirates AEJEA" at bounding box center [543, 246] width 194 height 31
type input "Jebel Ali, AEJEA"
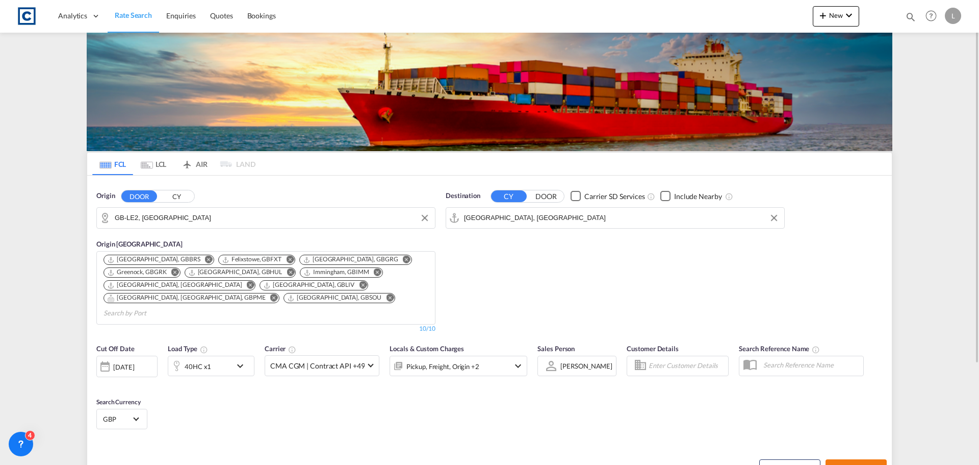
click at [842, 464] on span "Search Rates" at bounding box center [856, 468] width 49 height 8
type input "LE2 to AEJEA / [DATE]"
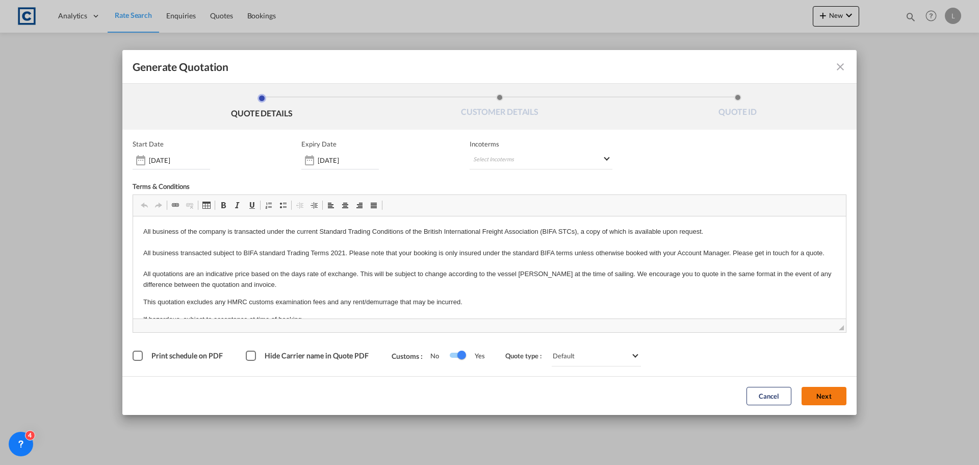
click at [824, 397] on button "Next" at bounding box center [824, 396] width 45 height 18
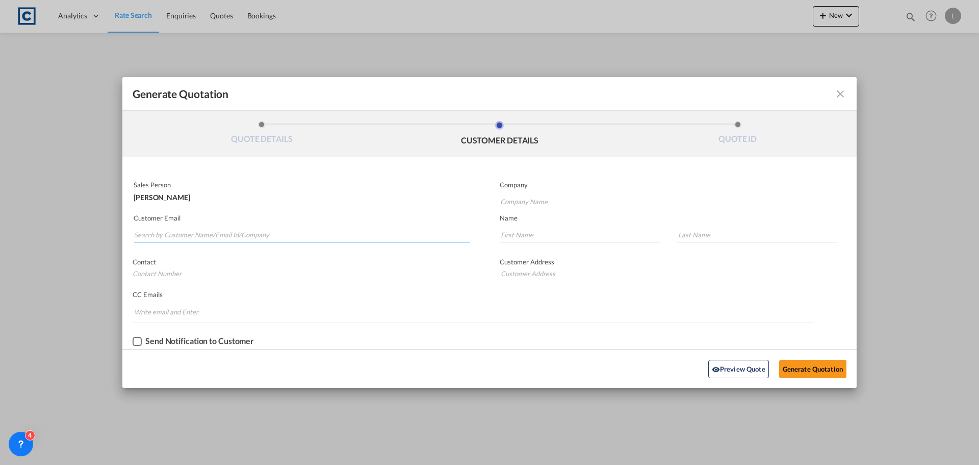
click at [186, 230] on input "Search by Customer Name/Email Id/Company" at bounding box center [302, 234] width 336 height 15
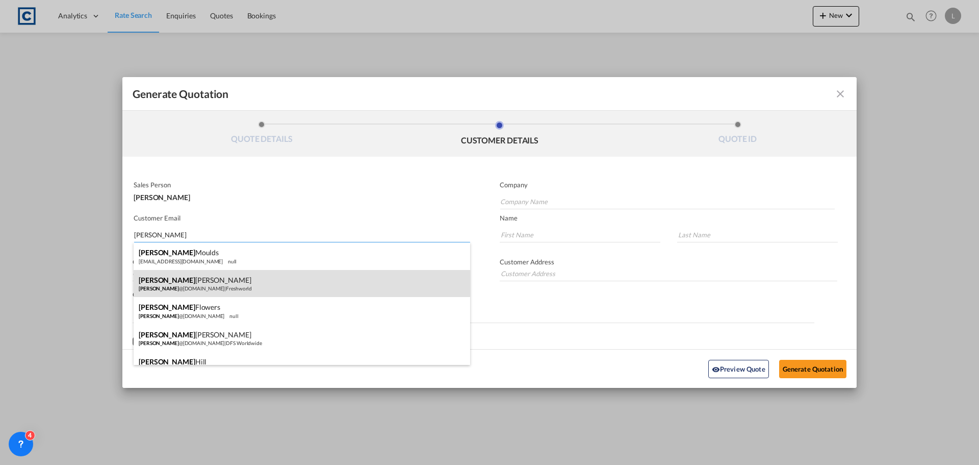
type input "graham"
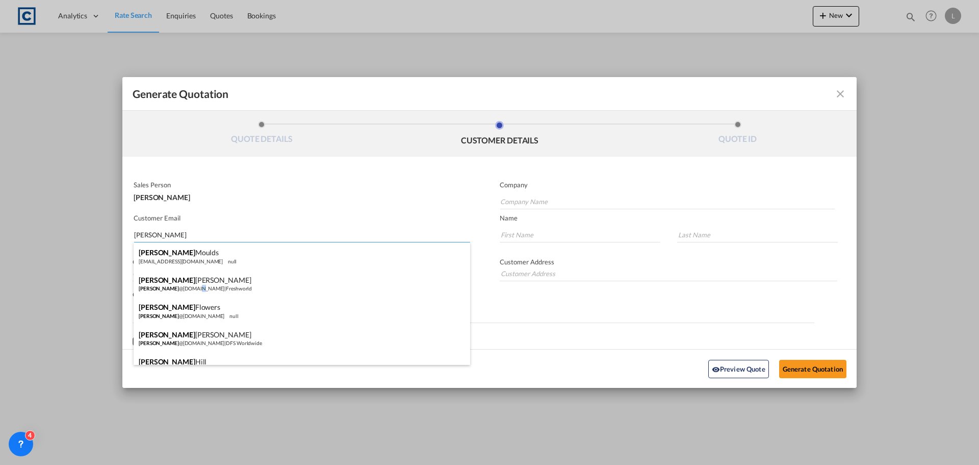
click at [176, 287] on div "Graham Bulley graham @freshworldhandling.uk | Freshworld" at bounding box center [302, 284] width 337 height 28
type input "Freshworld"
type input "graham@freshworldhandling.uk"
type input "Graham"
type input "Bulley"
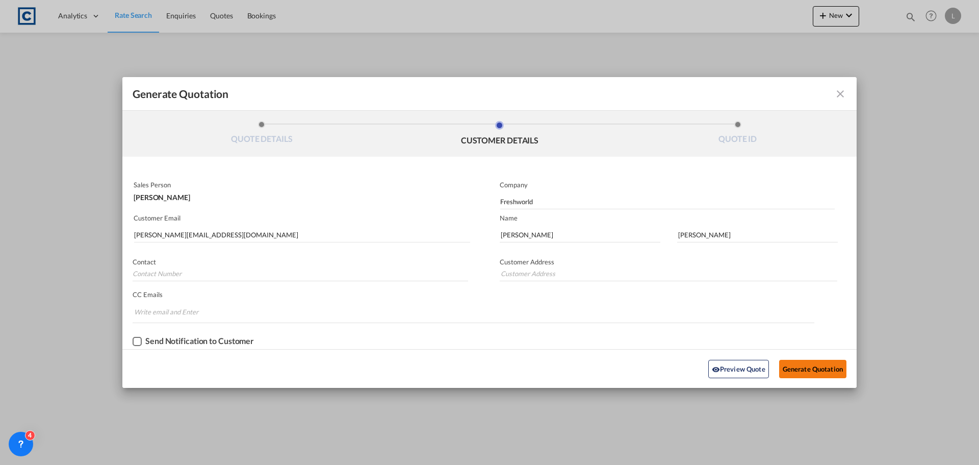
click at [813, 362] on button "Generate Quotation" at bounding box center [812, 369] width 67 height 18
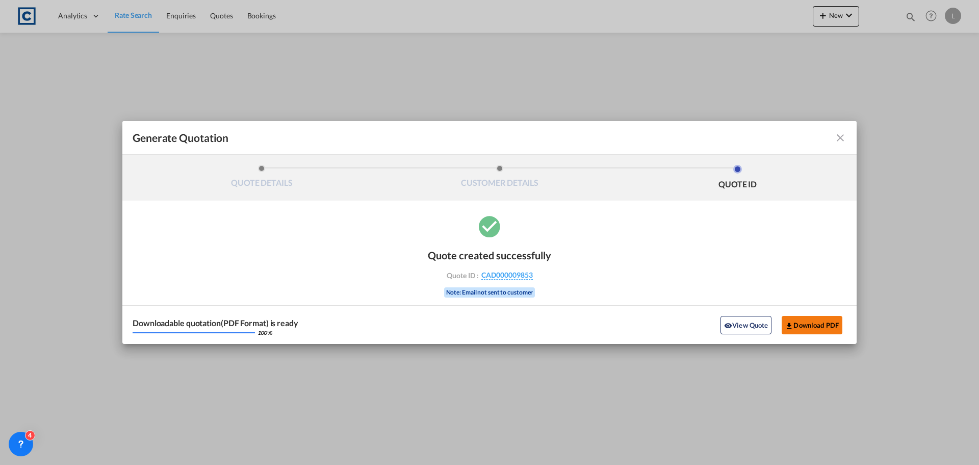
click at [805, 325] on button "Download PDF" at bounding box center [812, 325] width 61 height 18
click at [838, 135] on md-icon "icon-close fg-AAA8AD cursor m-0" at bounding box center [841, 138] width 12 height 12
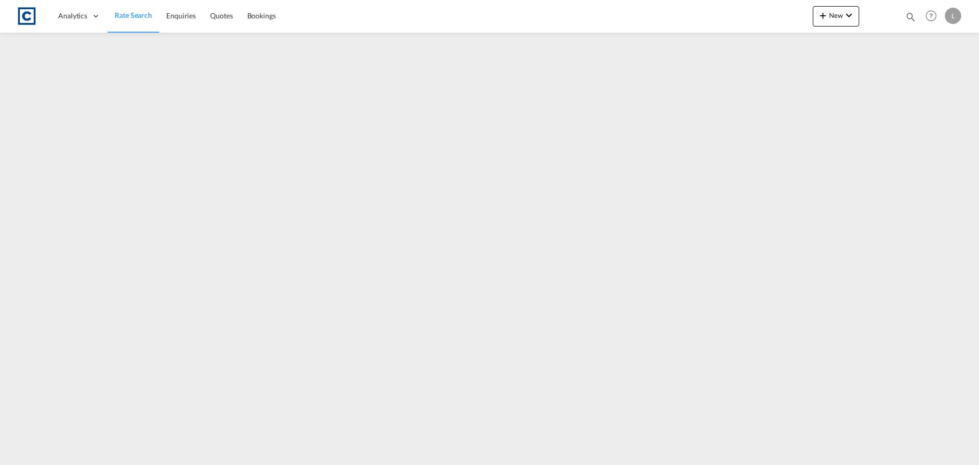
click at [127, 16] on span "Rate Search" at bounding box center [133, 15] width 37 height 9
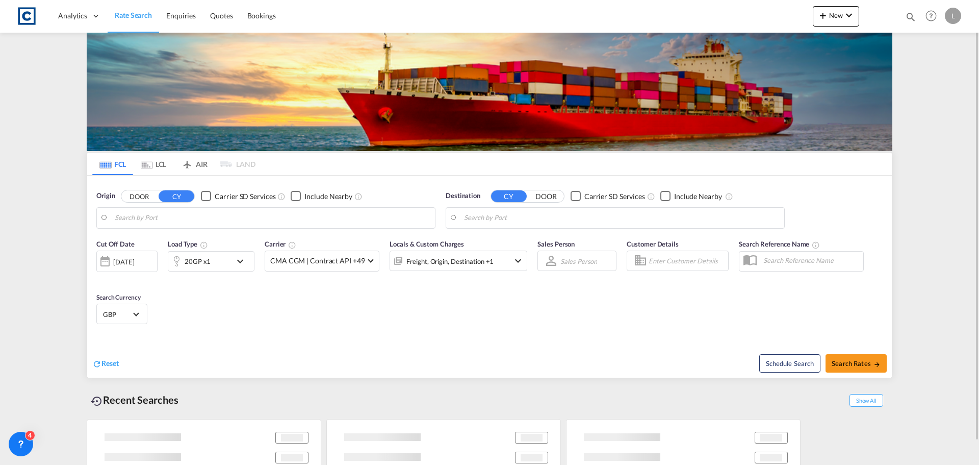
type input "GB-HD1, Kirklees"
type input "Haiphong, VNHPH"
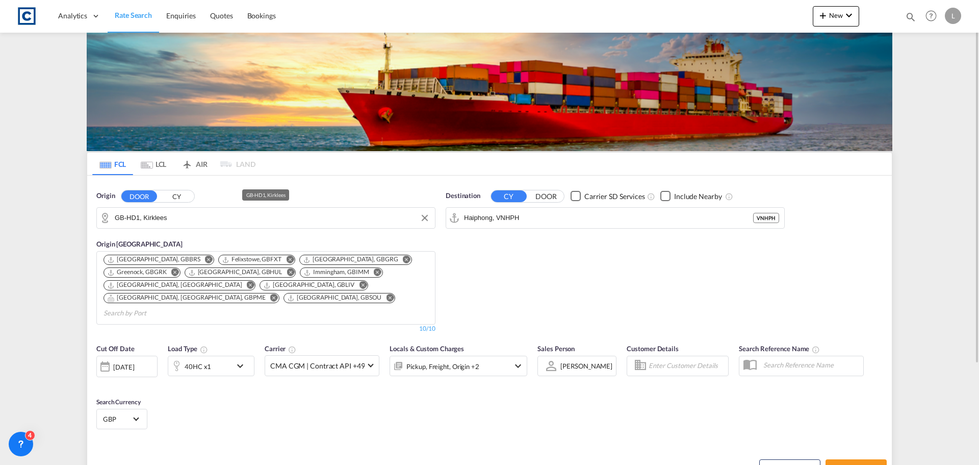
click at [184, 208] on md-input-container "GB-HD1, Kirklees" at bounding box center [266, 218] width 338 height 20
click at [179, 217] on input "GB-HD1, Kirklees" at bounding box center [272, 217] width 315 height 15
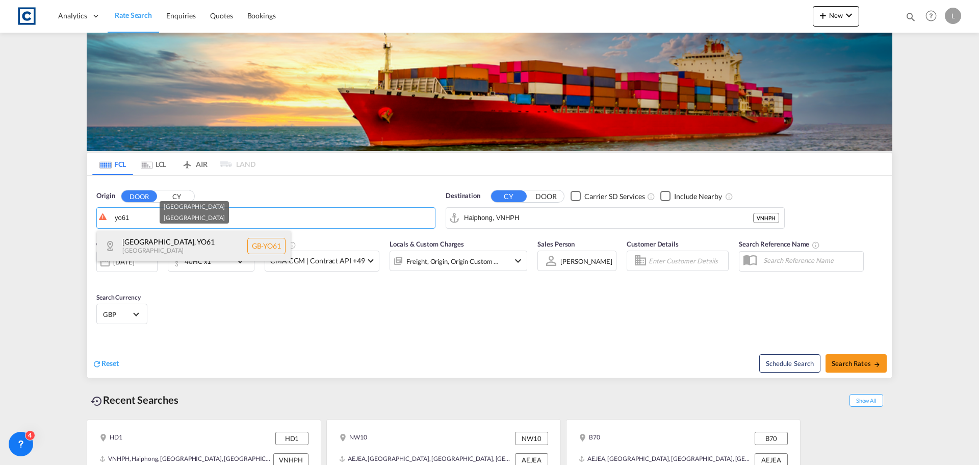
click at [155, 247] on div "North Yorkshire , YO61 United Kingdom GB-YO61" at bounding box center [194, 246] width 194 height 31
type input "GB-YO61, North Yorkshire"
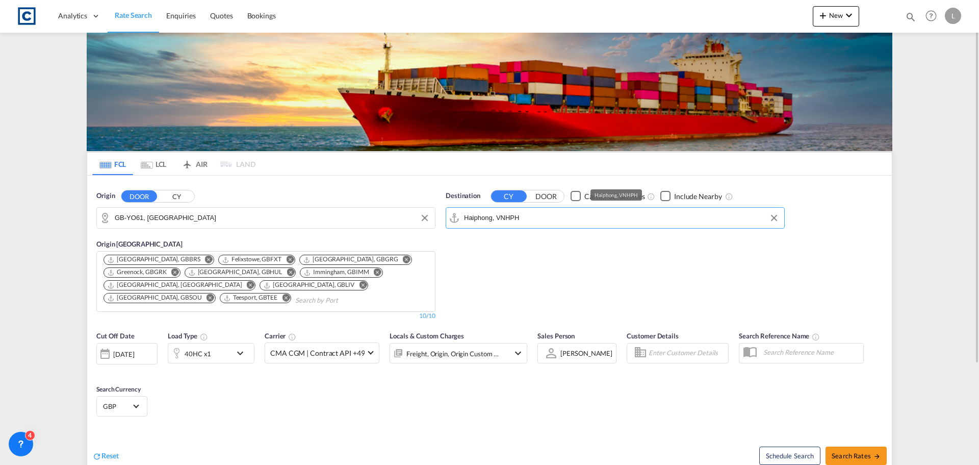
click at [551, 216] on input "Haiphong, VNHPH" at bounding box center [621, 217] width 315 height 15
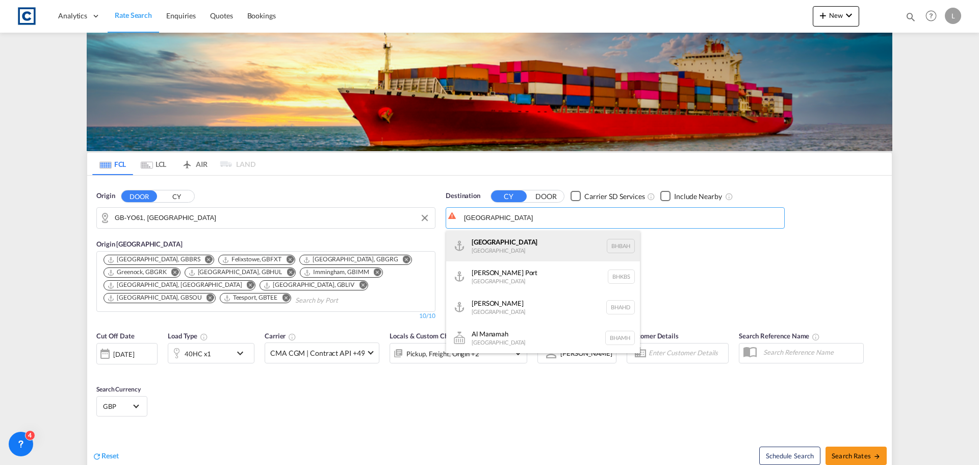
click at [496, 240] on div "Bahrain Bahrain BHBAH" at bounding box center [543, 246] width 194 height 31
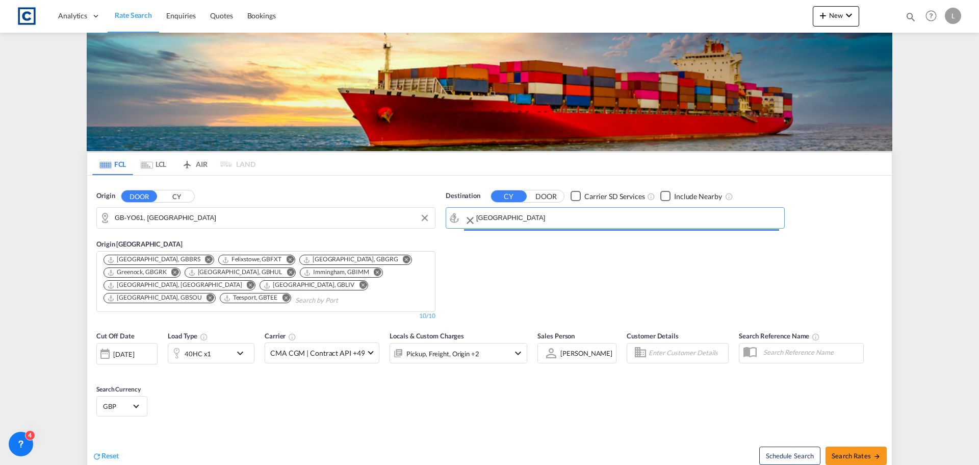
type input "Bahrain, BHBAH"
click at [206, 214] on input "GB-YO61, North Yorkshire" at bounding box center [272, 217] width 315 height 15
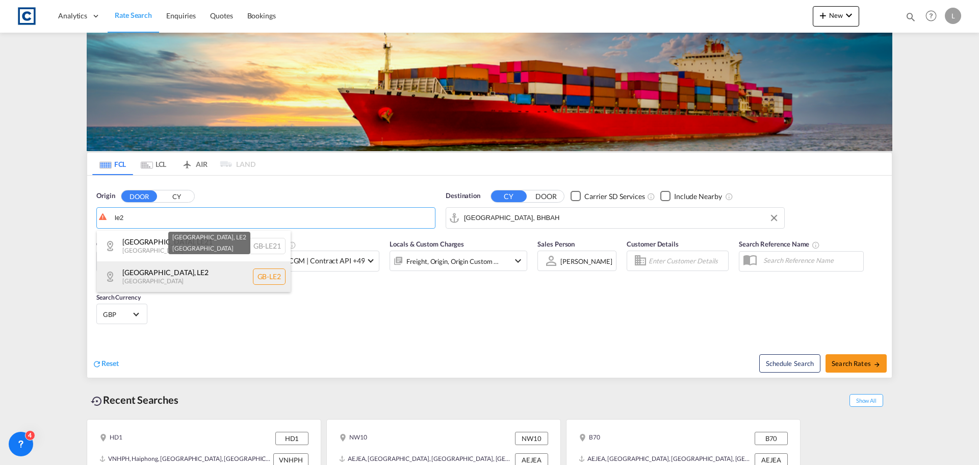
click at [158, 277] on div "Leicester , LE2 United Kingdom GB-LE2" at bounding box center [194, 276] width 194 height 31
type input "GB-LE2, Leicester"
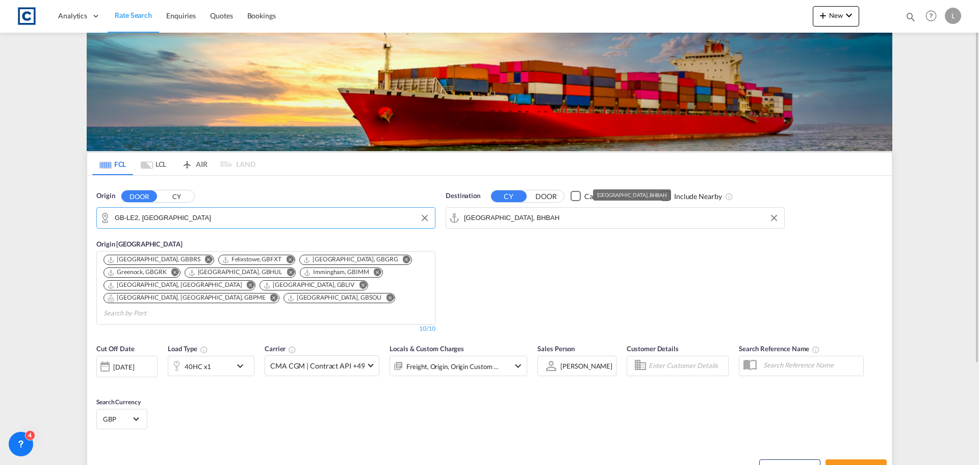
click at [534, 216] on input "Bahrain, BHBAH" at bounding box center [621, 217] width 315 height 15
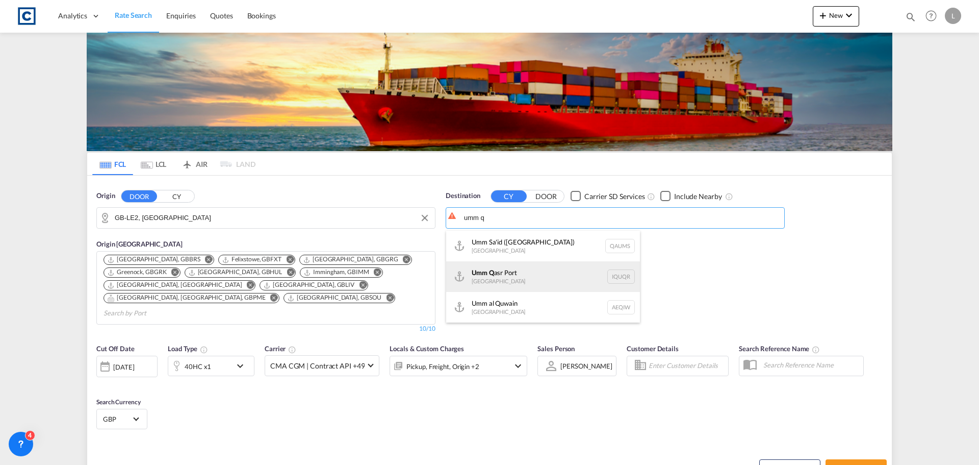
click at [497, 270] on div "Umm Q asr Port Iraq IQUQR" at bounding box center [543, 276] width 194 height 31
type input "Umm Qasr Port, IQUQR"
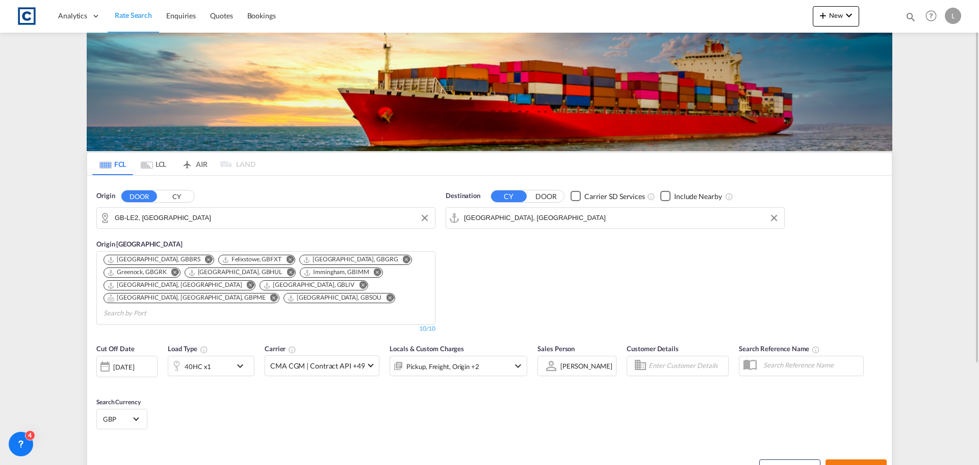
click at [848, 464] on span "Search Rates" at bounding box center [856, 468] width 49 height 8
type input "LE2 to IQUQR / 23 Sep 2025"
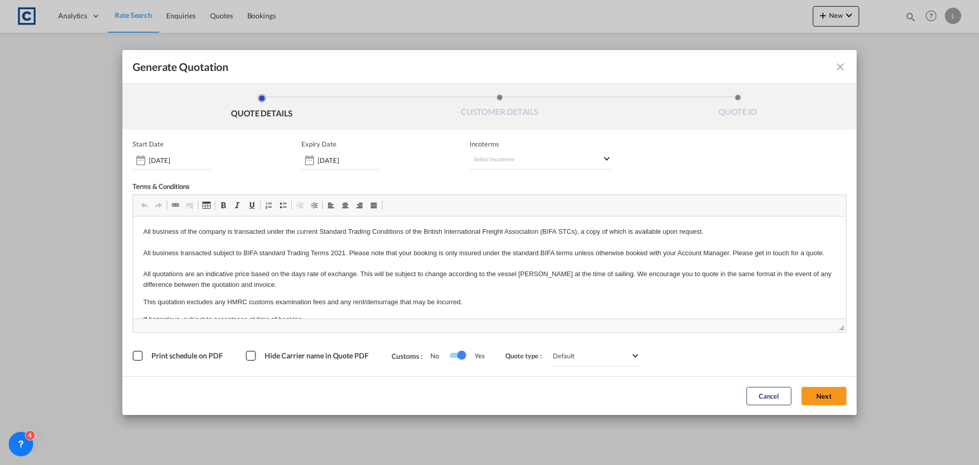
click at [820, 326] on span "◢" at bounding box center [489, 325] width 713 height 14
click at [815, 395] on button "Next" at bounding box center [824, 396] width 45 height 18
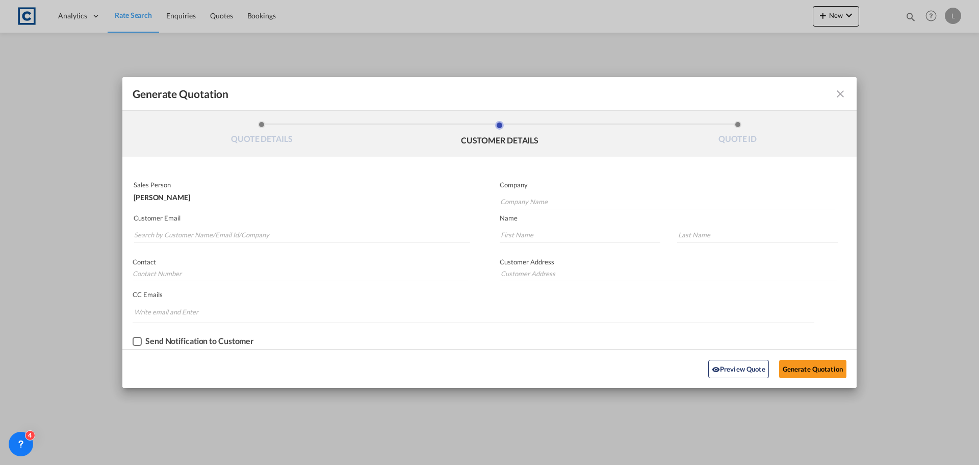
click at [144, 226] on md-autocomplete-wrap "Generate QuotationQUOTE ..." at bounding box center [302, 232] width 337 height 20
click at [146, 231] on input "Search by Customer Name/Email Id/Company" at bounding box center [302, 234] width 336 height 15
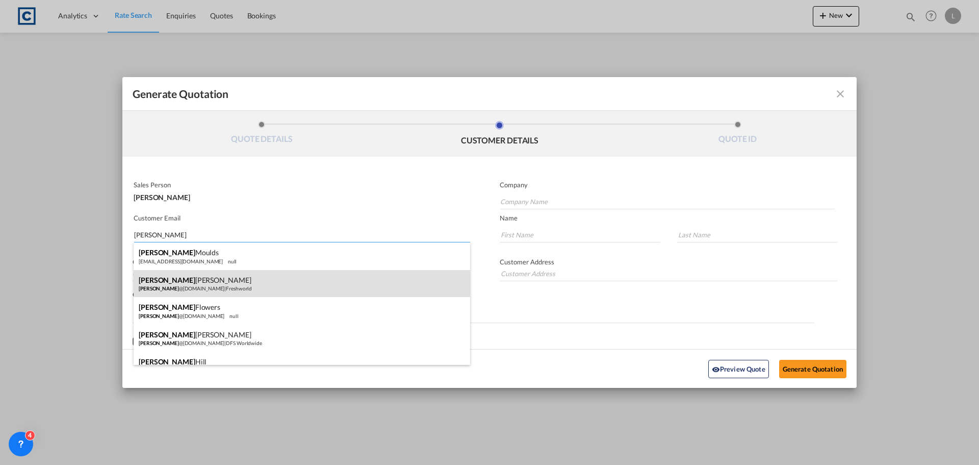
type input "graham"
click at [156, 283] on div "Graham Bulley graham @freshworldhandling.uk | Freshworld" at bounding box center [302, 284] width 337 height 28
type input "Freshworld"
type input "graham@freshworldhandling.uk"
type input "Graham"
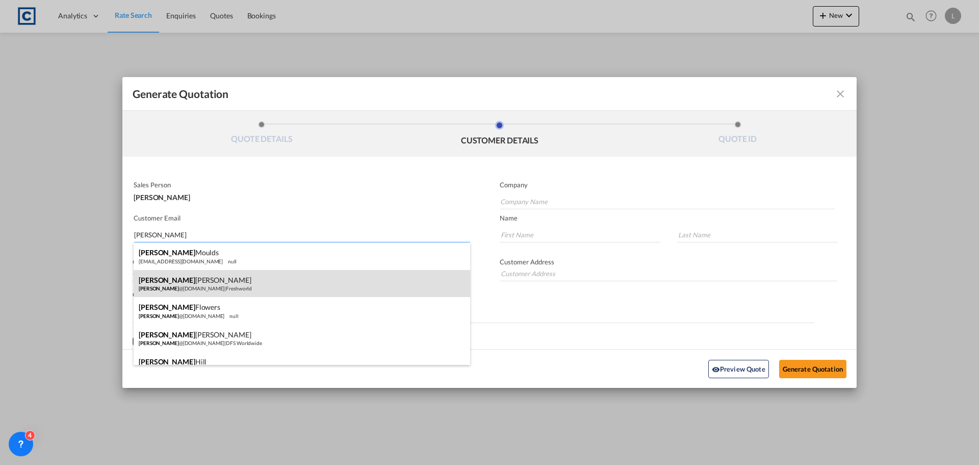
type input "Bulley"
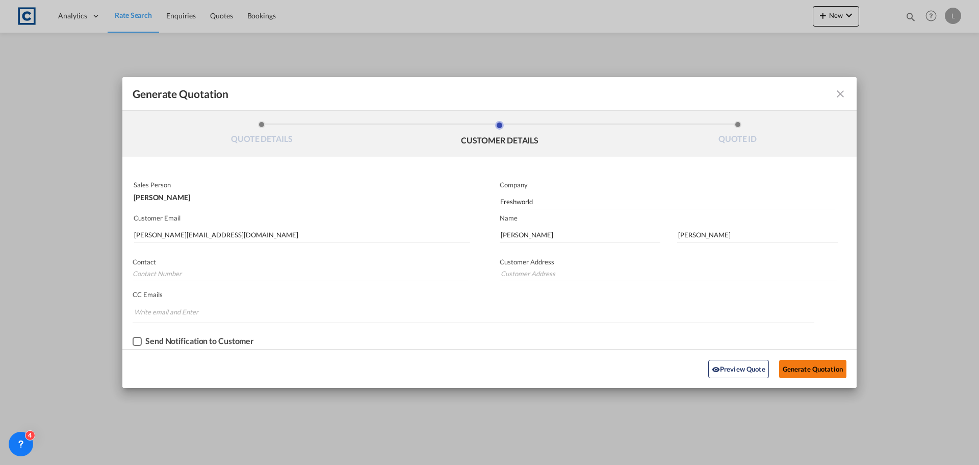
click at [809, 364] on button "Generate Quotation" at bounding box center [812, 369] width 67 height 18
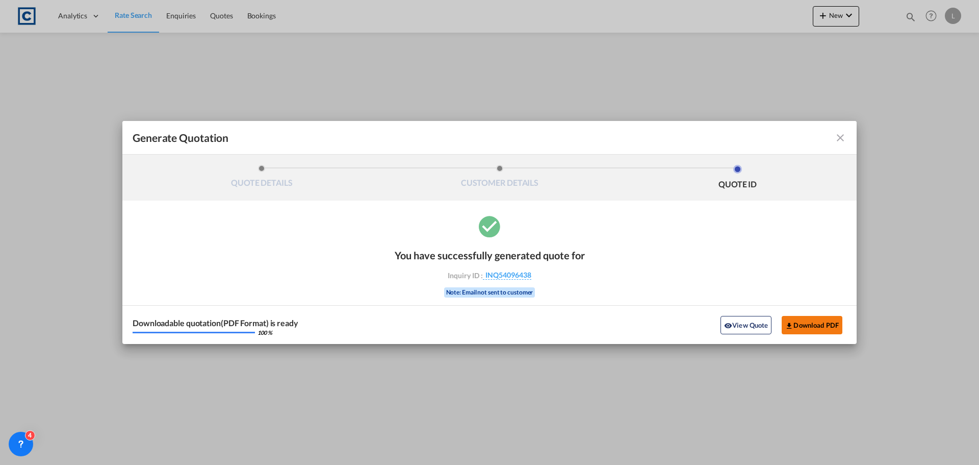
click at [804, 319] on button "Download PDF" at bounding box center [812, 325] width 61 height 18
click at [840, 137] on md-icon "icon-close fg-AAA8AD cursor m-0" at bounding box center [841, 138] width 12 height 12
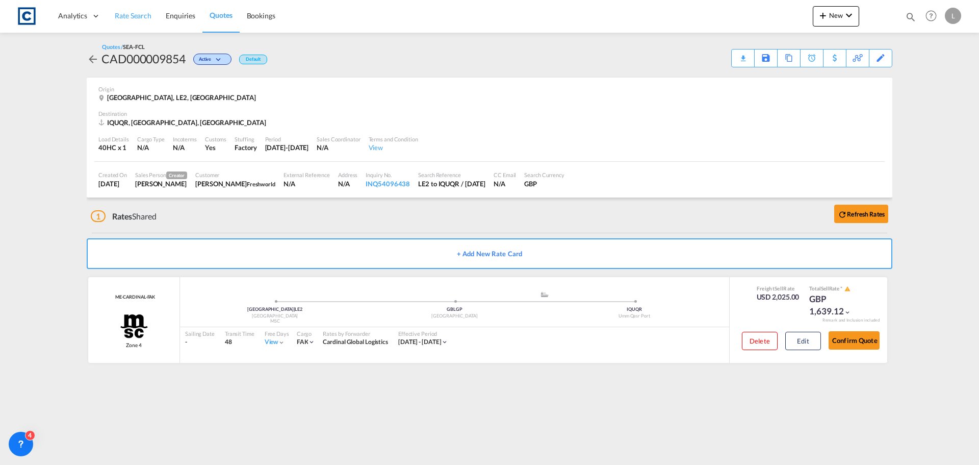
click at [141, 10] on link "Rate Search" at bounding box center [133, 15] width 51 height 33
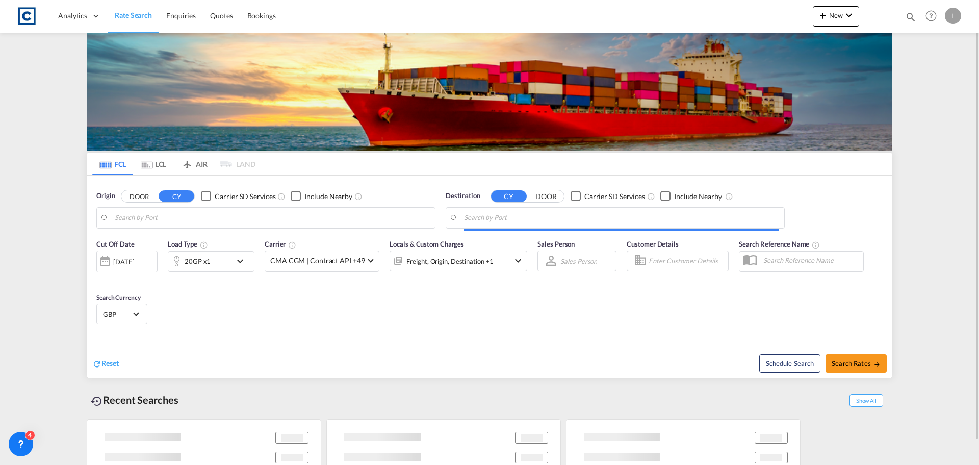
type input "GB-LE2, Leicester"
type input "Umm Qasr Port, IQUQR"
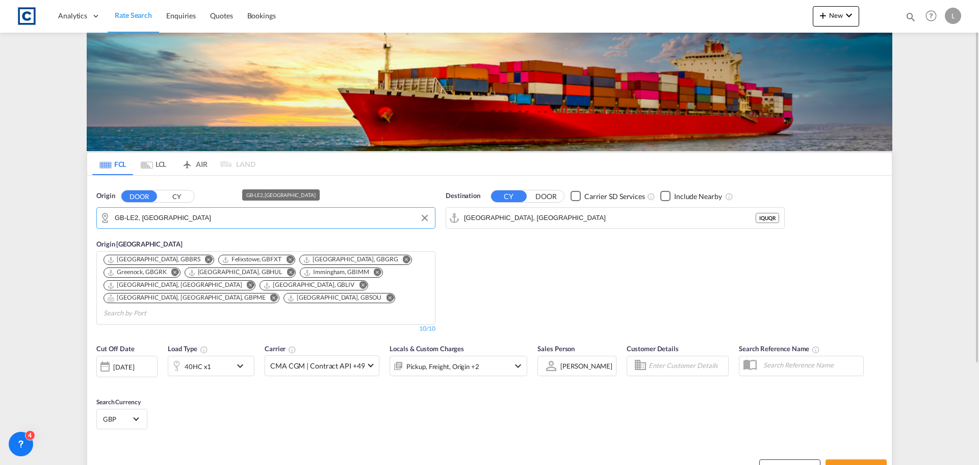
click at [195, 219] on input "GB-LE2, Leicester" at bounding box center [272, 217] width 315 height 15
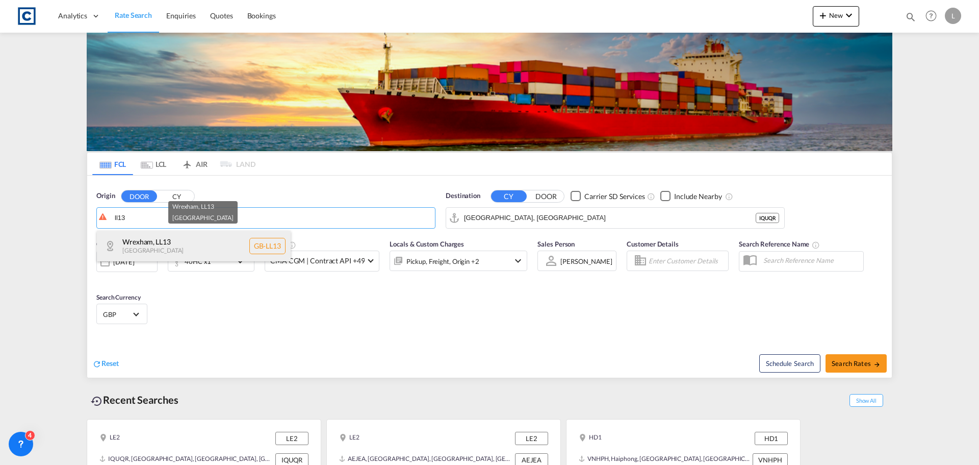
click at [135, 246] on div "Wrexham , LL13 United Kingdom GB-LL13" at bounding box center [194, 246] width 194 height 31
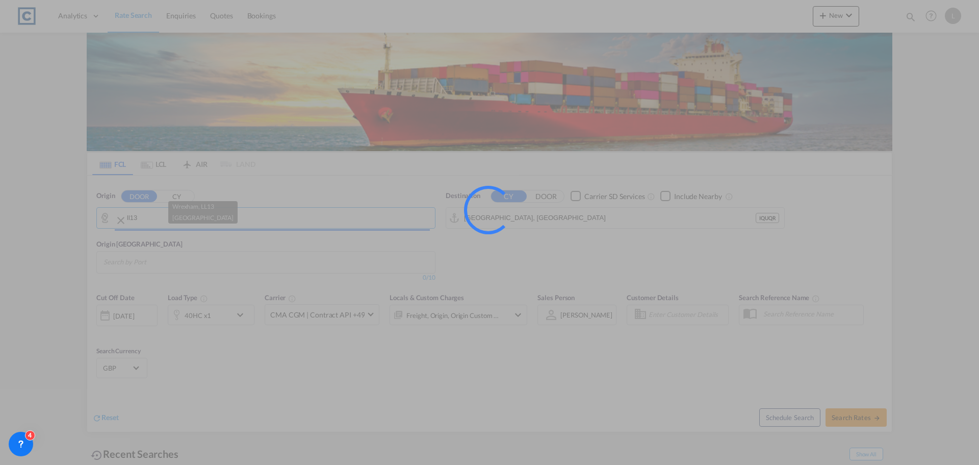
type input "GB-LL13, [GEOGRAPHIC_DATA]"
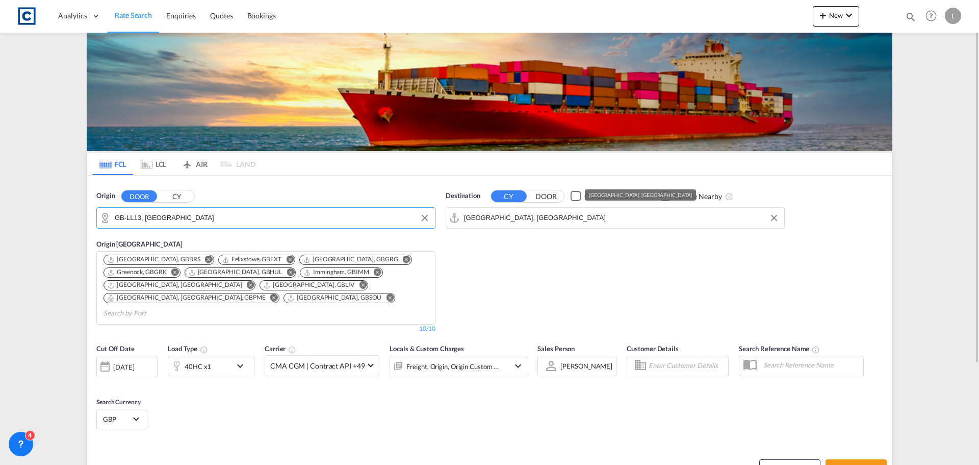
click at [553, 213] on input "Umm Qasr Port, IQUQR" at bounding box center [621, 217] width 315 height 15
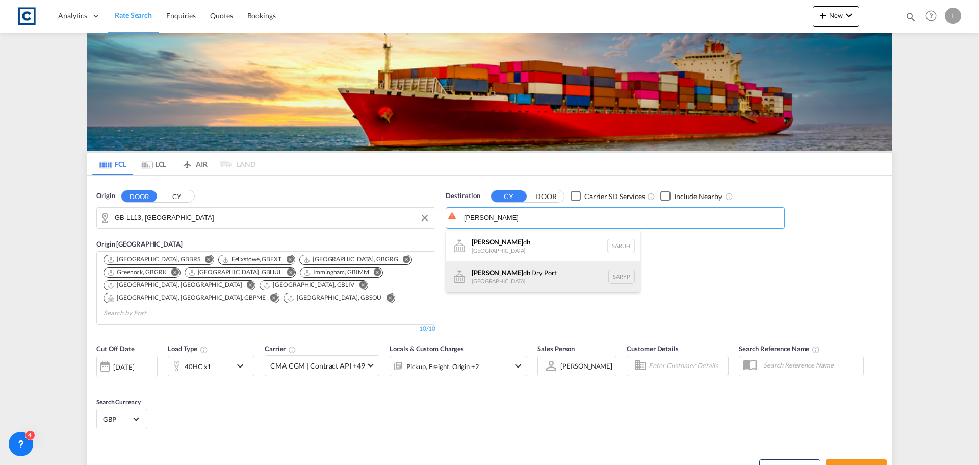
click at [497, 280] on div "Riya dh Dry Port Saudi Arabia SARYP" at bounding box center [543, 276] width 194 height 31
type input "Riyadh Dry Port, [GEOGRAPHIC_DATA]"
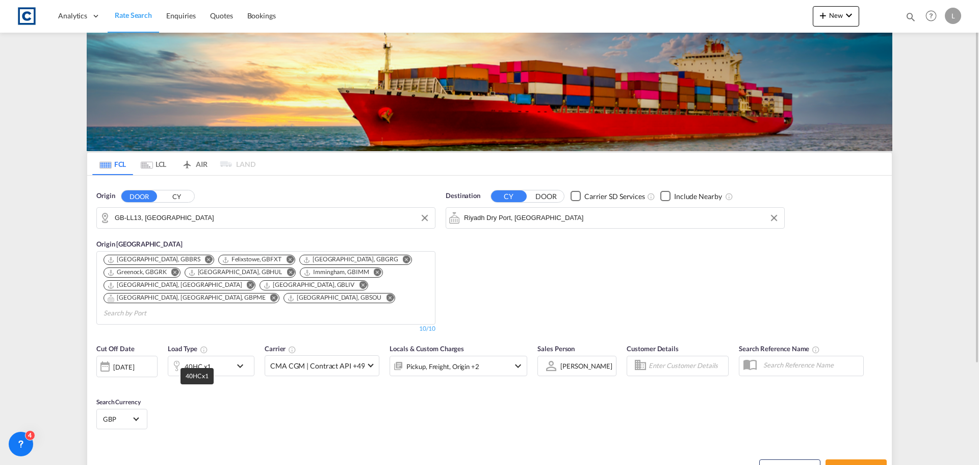
click at [200, 359] on div "40HC x1" at bounding box center [198, 366] width 27 height 14
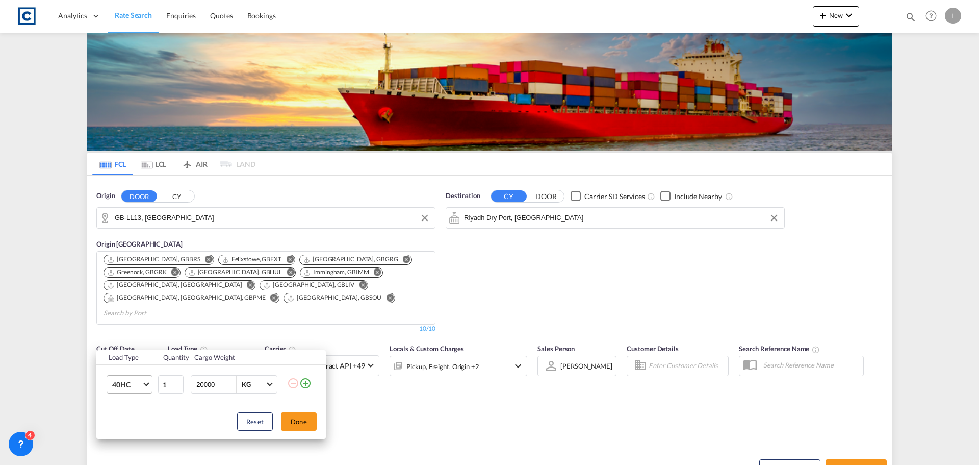
click at [123, 385] on span "40HC" at bounding box center [127, 385] width 30 height 10
click at [120, 334] on div "20GP" at bounding box center [121, 336] width 18 height 10
click at [306, 418] on button "Done" at bounding box center [299, 421] width 36 height 18
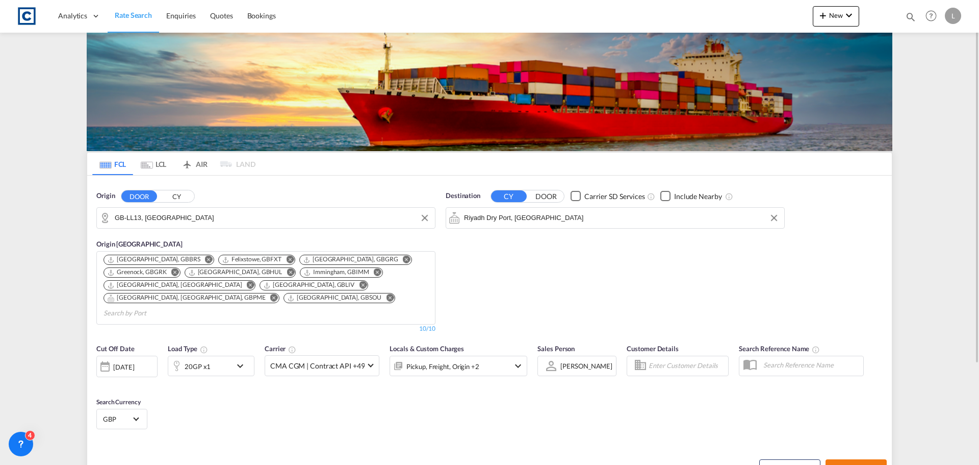
click at [840, 459] on button "Search Rates" at bounding box center [856, 468] width 61 height 18
type input "LL13 to SARYP / 23 Sep 2025"
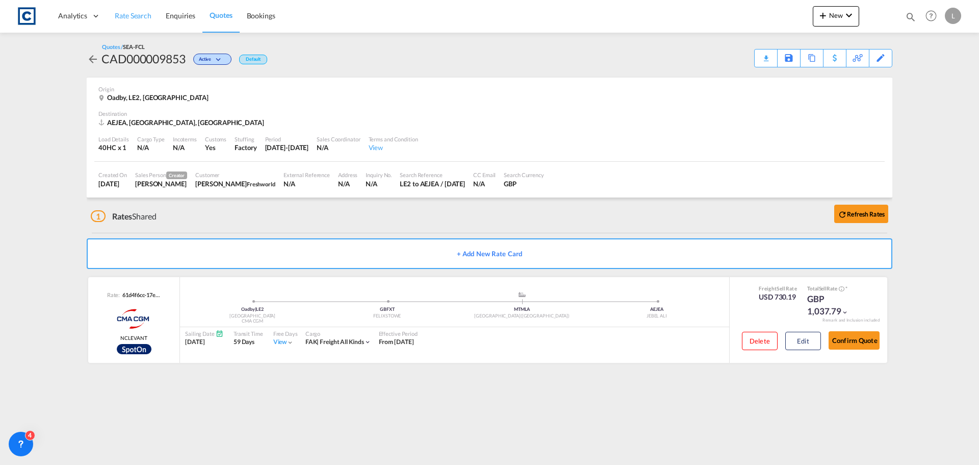
click at [130, 13] on span "Rate Search" at bounding box center [133, 15] width 37 height 9
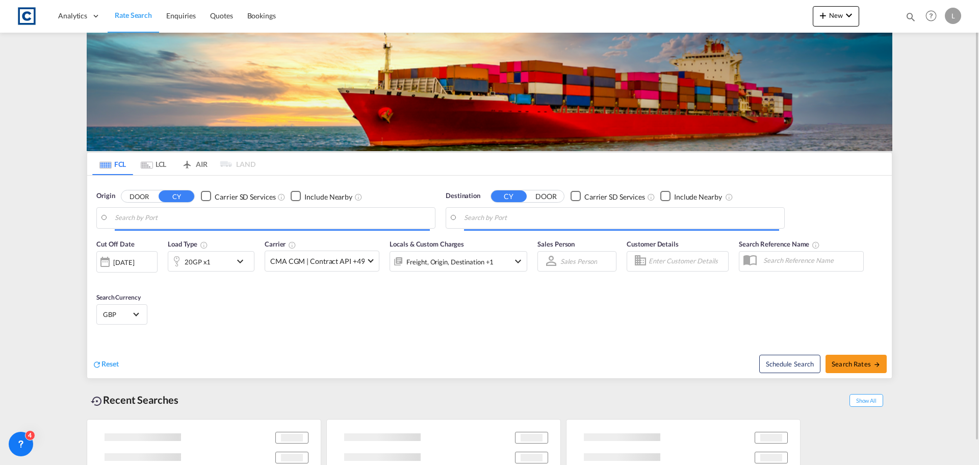
type input "GB-LL13, [GEOGRAPHIC_DATA]"
type input "Riyadh Dry Port, [GEOGRAPHIC_DATA]"
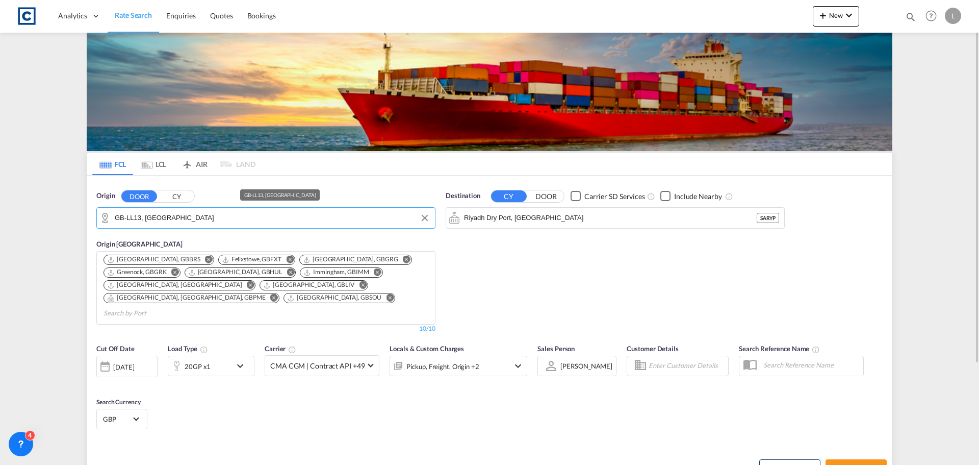
click at [189, 215] on input "GB-LL13, [GEOGRAPHIC_DATA]" at bounding box center [272, 217] width 315 height 15
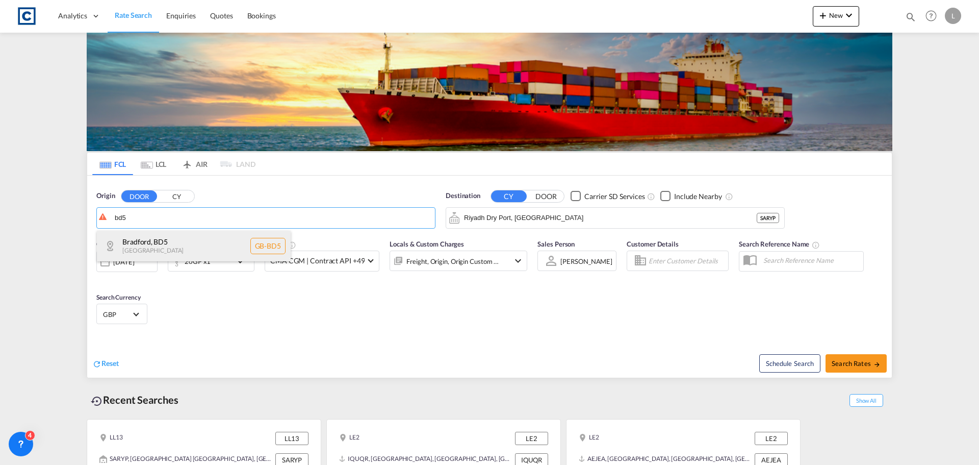
click at [139, 246] on div "[GEOGRAPHIC_DATA] , BD5 [GEOGRAPHIC_DATA] [GEOGRAPHIC_DATA]-BD5" at bounding box center [194, 246] width 194 height 31
type input "GB-BD5, [GEOGRAPHIC_DATA]"
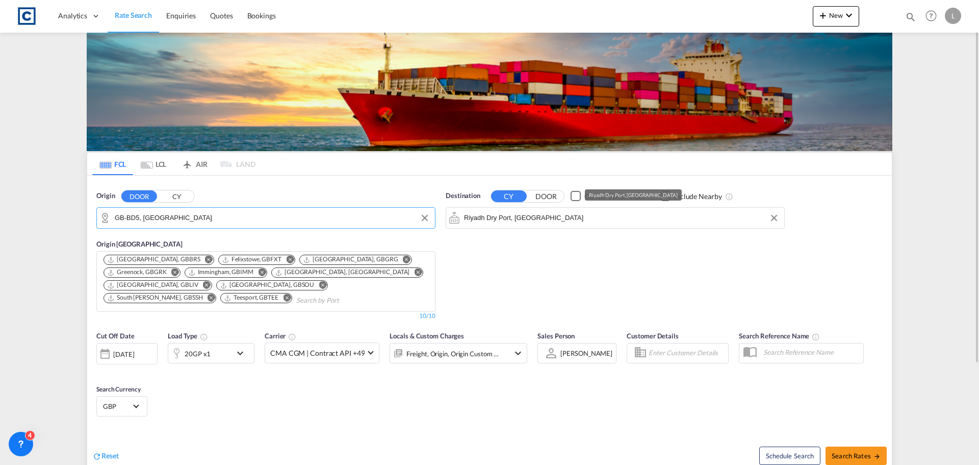
click at [557, 219] on input "Riyadh Dry Port, [GEOGRAPHIC_DATA]" at bounding box center [621, 217] width 315 height 15
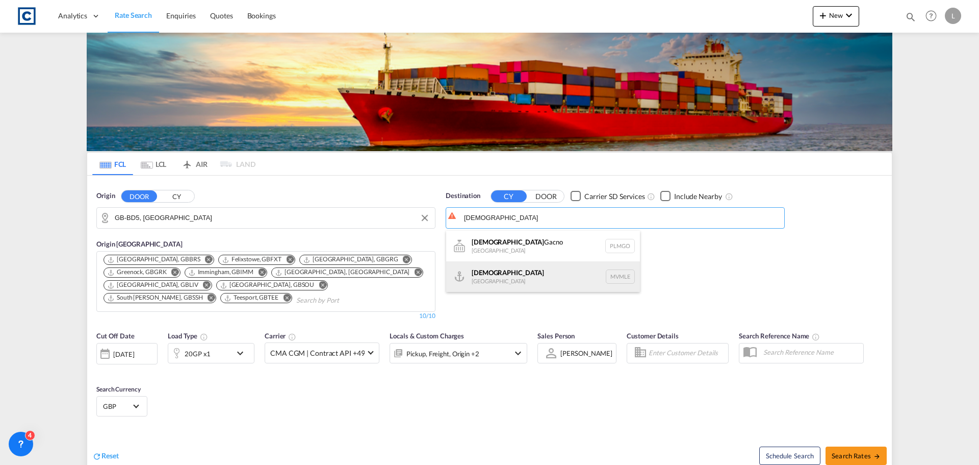
click at [488, 273] on div "[DEMOGRAPHIC_DATA] [GEOGRAPHIC_DATA] MVMLE" at bounding box center [543, 276] width 194 height 31
type input "[DEMOGRAPHIC_DATA], MVMLE"
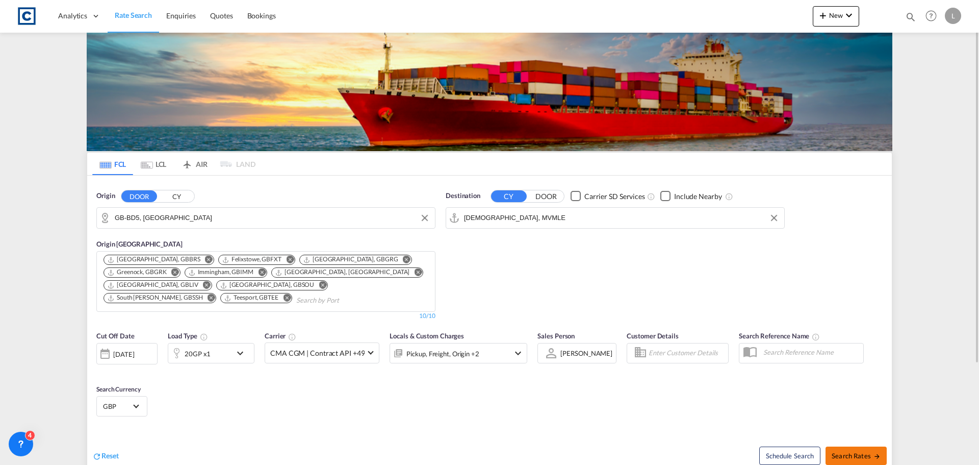
click at [852, 451] on span "Search Rates" at bounding box center [856, 455] width 49 height 8
type input "BD5 to MVMLE / [DATE]"
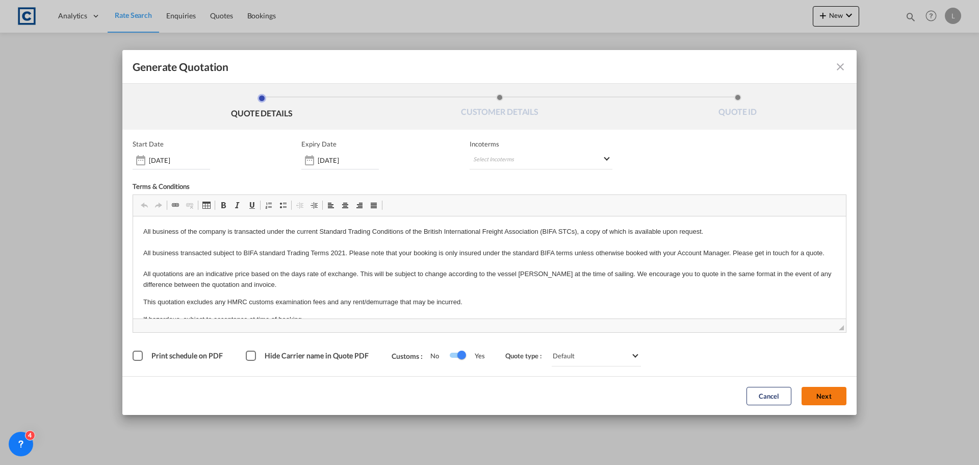
click at [830, 394] on button "Next" at bounding box center [824, 396] width 45 height 18
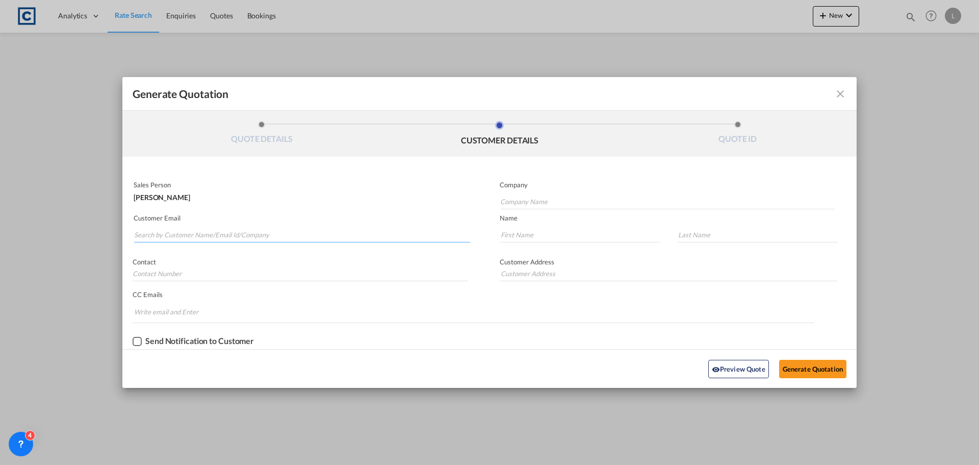
click at [169, 232] on input "Search by Customer Name/Email Id/Company" at bounding box center [302, 234] width 336 height 15
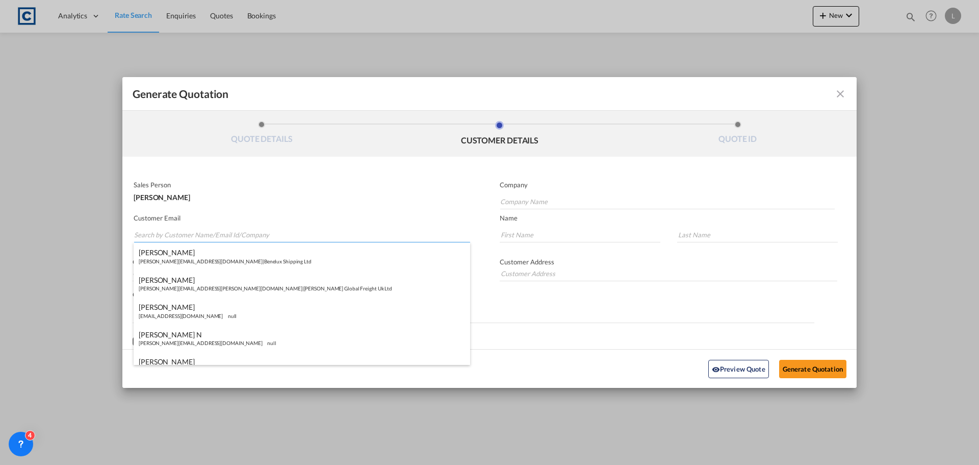
paste input "Sanushka - Triton Freight UK <[EMAIL_ADDRESS][DOMAIN_NAME]>"
drag, startPoint x: 222, startPoint y: 237, endPoint x: 214, endPoint y: 206, distance: 31.5
click at [220, 235] on input "Sanushka - Triton Freight UK <[EMAIL_ADDRESS][DOMAIN_NAME]>" at bounding box center [302, 234] width 336 height 15
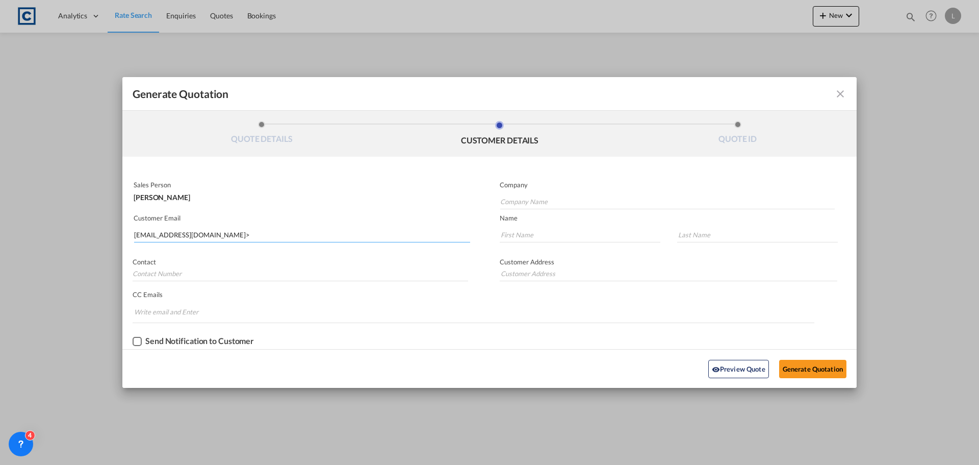
click at [267, 239] on input "[EMAIL_ADDRESS][DOMAIN_NAME]>" at bounding box center [302, 234] width 336 height 15
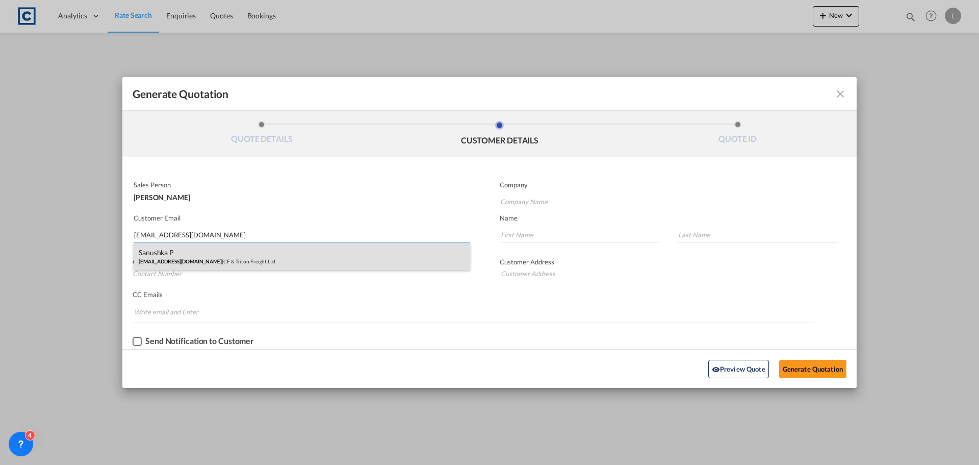
type input "[EMAIL_ADDRESS][DOMAIN_NAME]"
click at [192, 250] on div "Sanushka P [EMAIL_ADDRESS][DOMAIN_NAME] | CF & Triton Freight Ltd" at bounding box center [302, 256] width 337 height 28
type input "CF & Triton Freight Ltd"
type input "Sanushka"
type input "P"
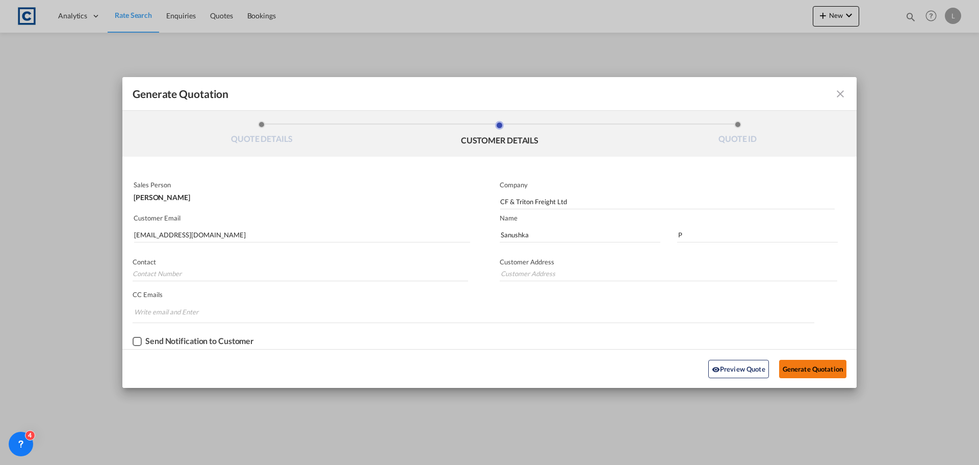
click at [814, 365] on button "Generate Quotation" at bounding box center [812, 369] width 67 height 18
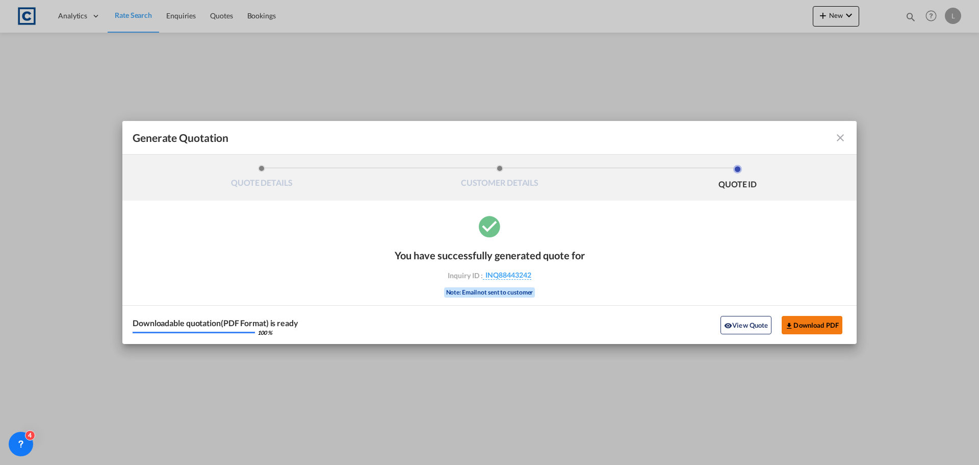
click at [816, 330] on button "Download PDF" at bounding box center [812, 325] width 61 height 18
